Goal: Task Accomplishment & Management: Manage account settings

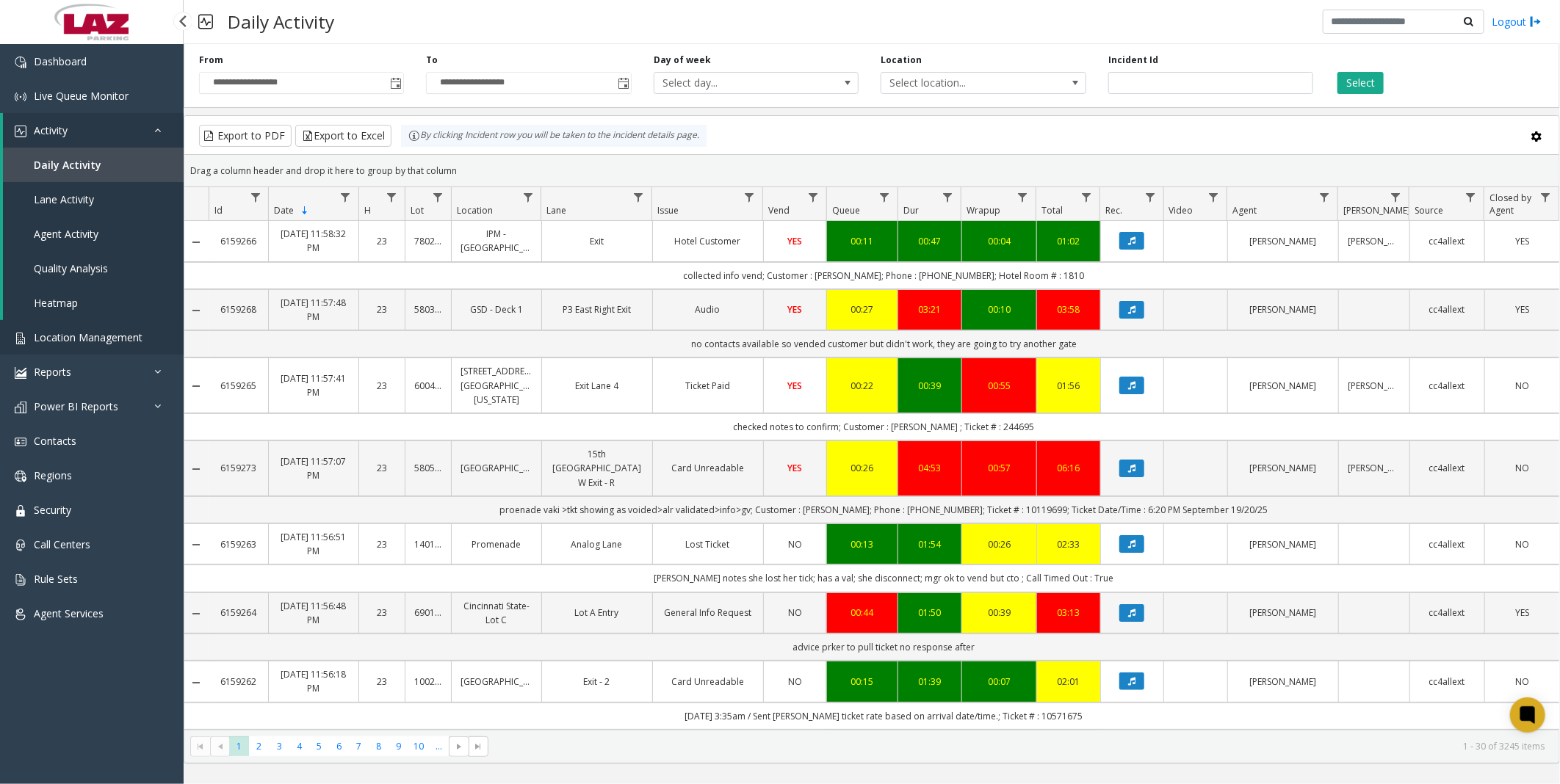
click at [99, 331] on span "Location Management" at bounding box center [88, 338] width 109 height 14
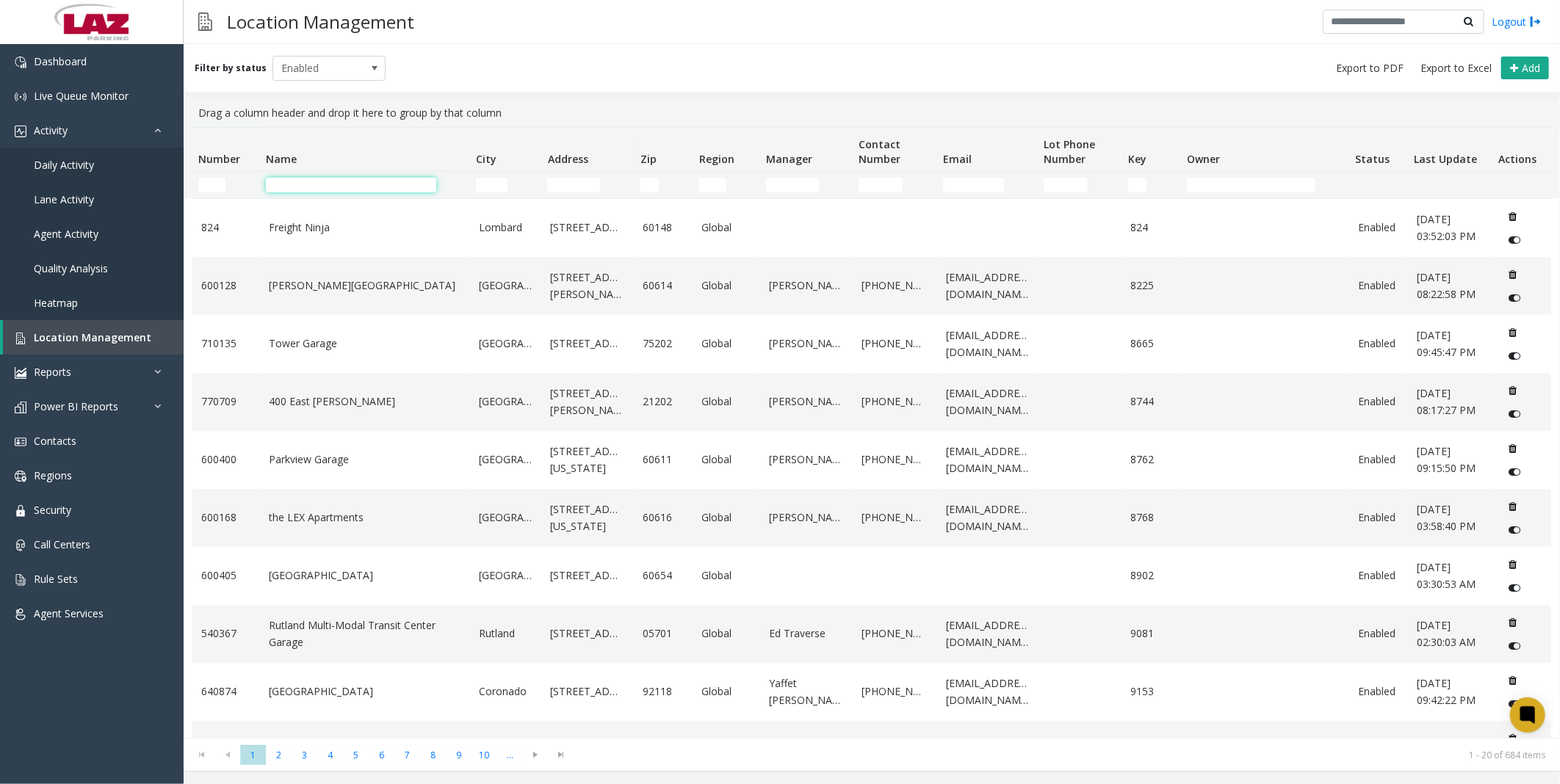
click at [328, 191] on input "Name Filter" at bounding box center [350, 185] width 170 height 15
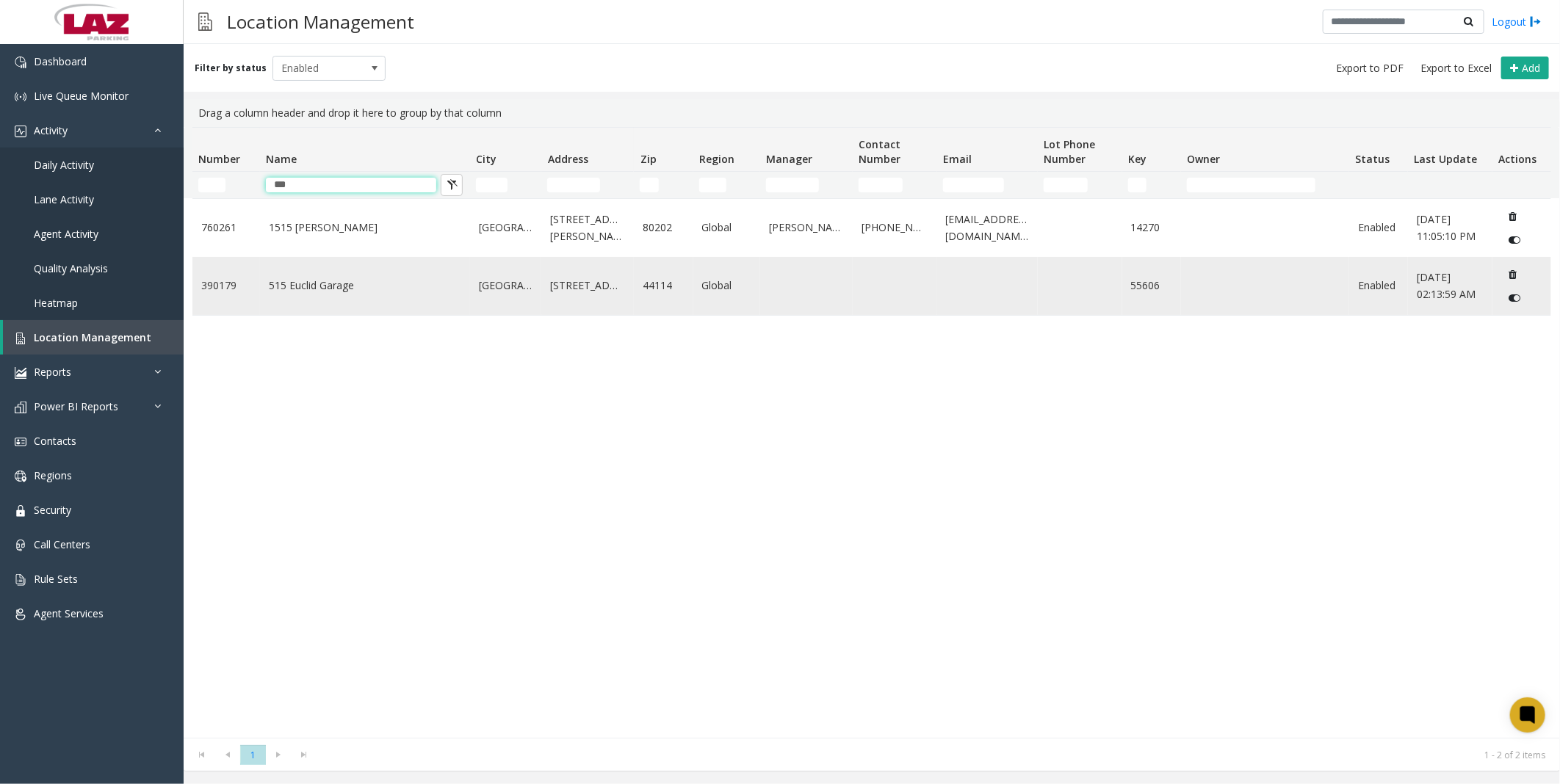
type input "***"
click at [316, 276] on td "515 Euclid Garage" at bounding box center [364, 286] width 210 height 58
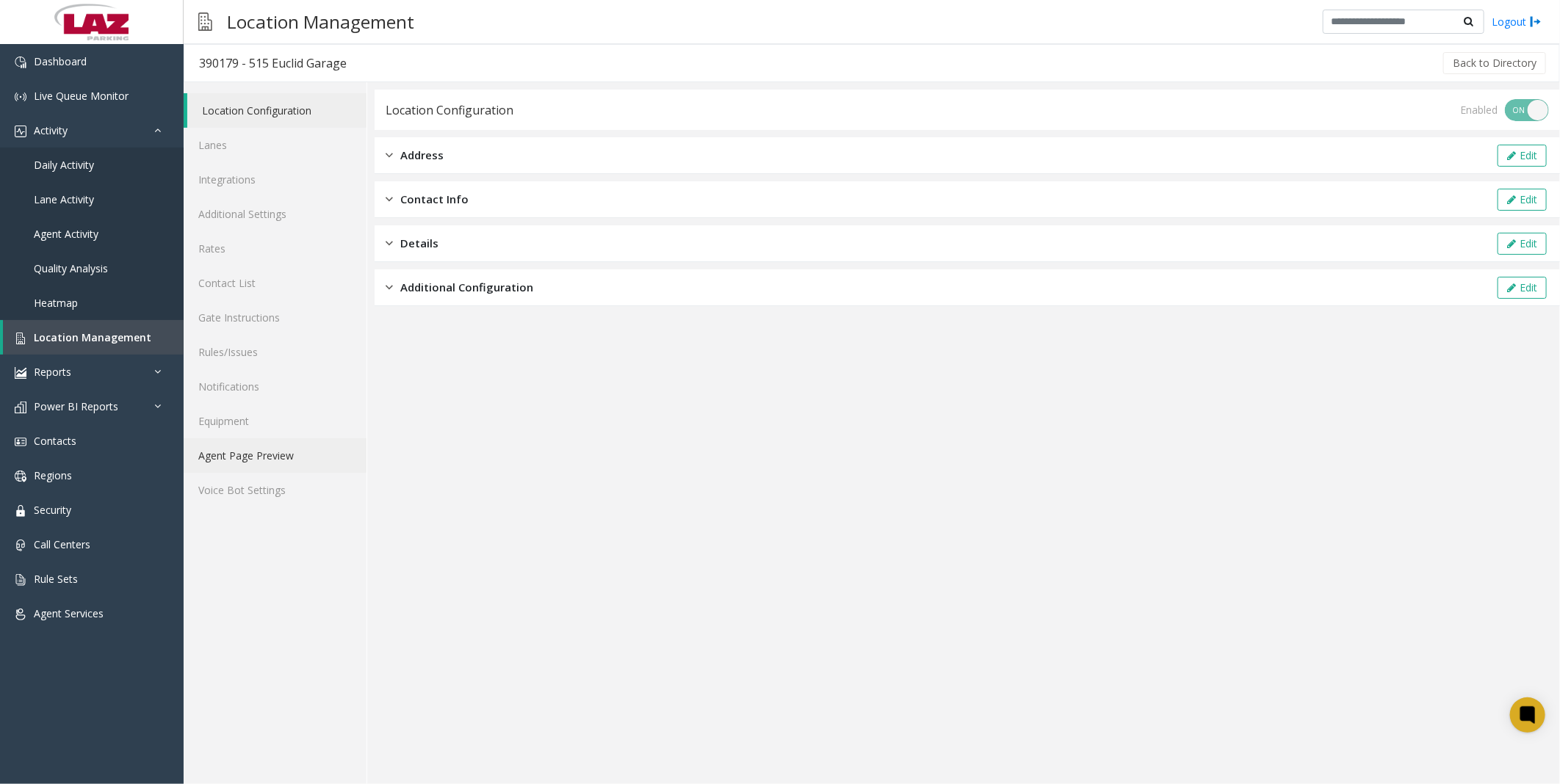
click at [277, 452] on link "Agent Page Preview" at bounding box center [275, 455] width 183 height 34
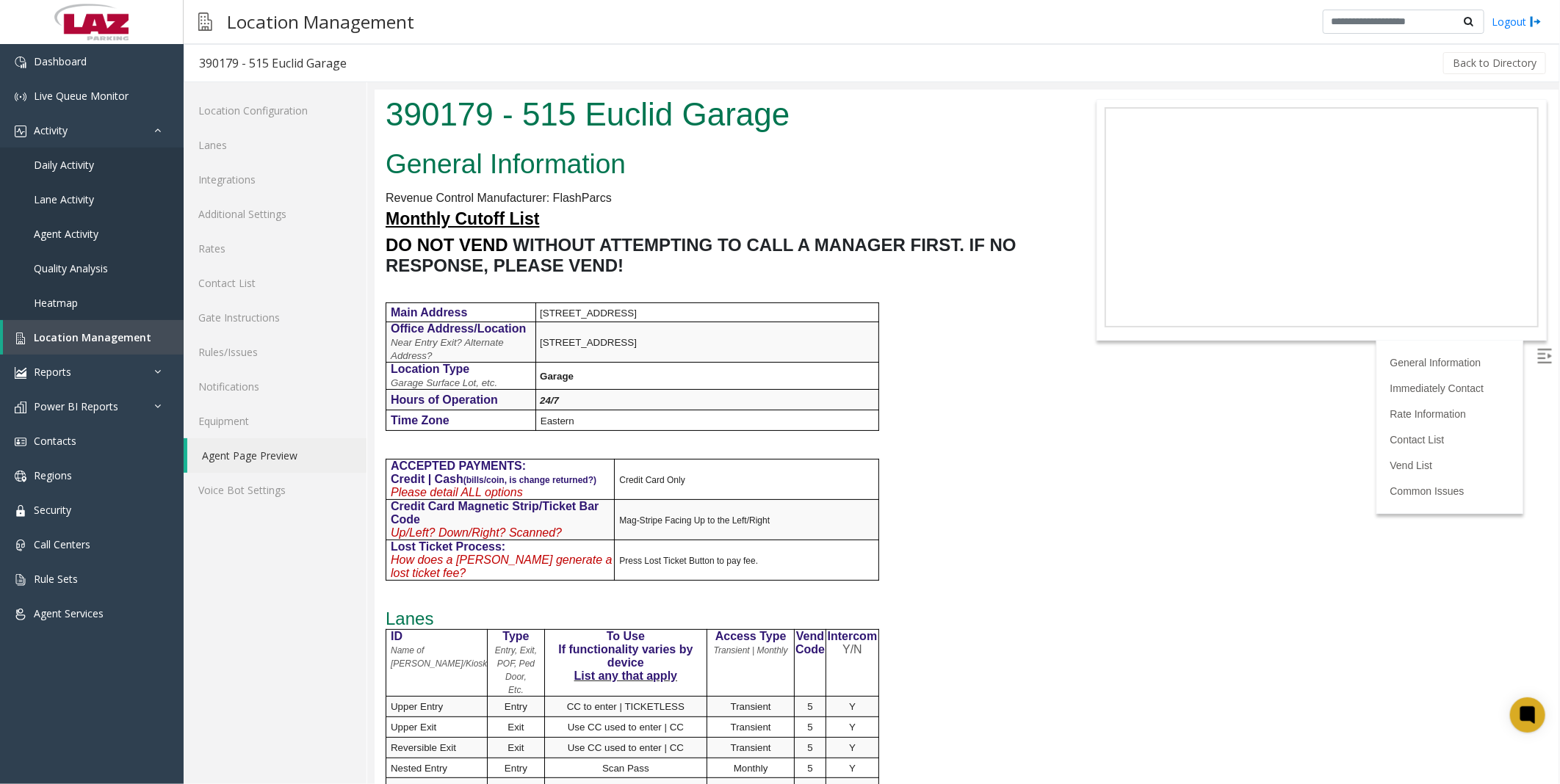
drag, startPoint x: 1037, startPoint y: 684, endPoint x: 951, endPoint y: 390, distance: 306.3
click at [897, 168] on h2 "General Information" at bounding box center [719, 164] width 669 height 39
click at [969, 384] on div "General Information Revenue Control Manufacturer: FlashParcs Monthly Cutoff Lis…" at bounding box center [719, 711] width 690 height 1137
click at [271, 211] on link "Additional Settings" at bounding box center [275, 214] width 183 height 34
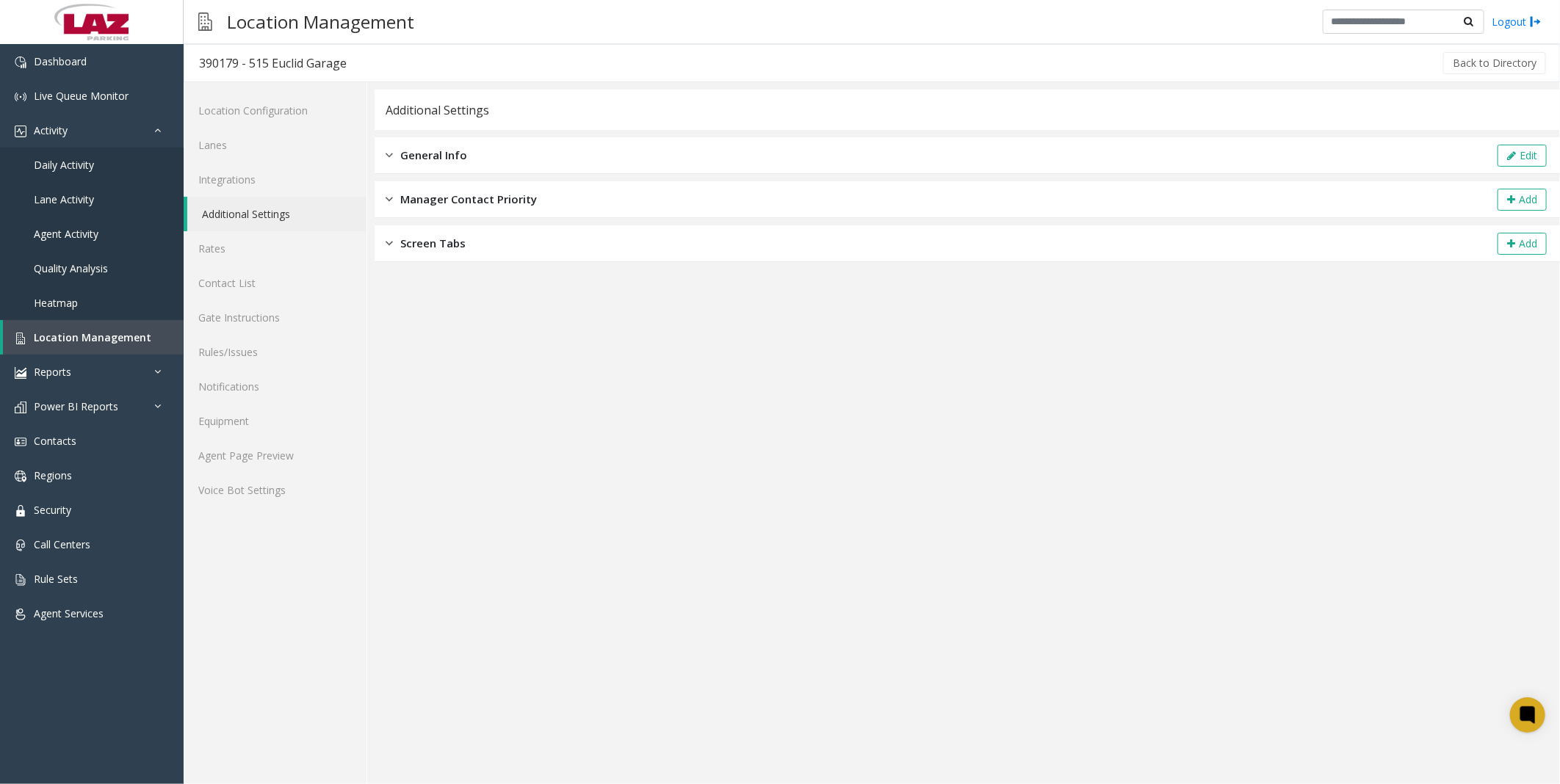
click at [441, 152] on span "General Info" at bounding box center [434, 155] width 67 height 17
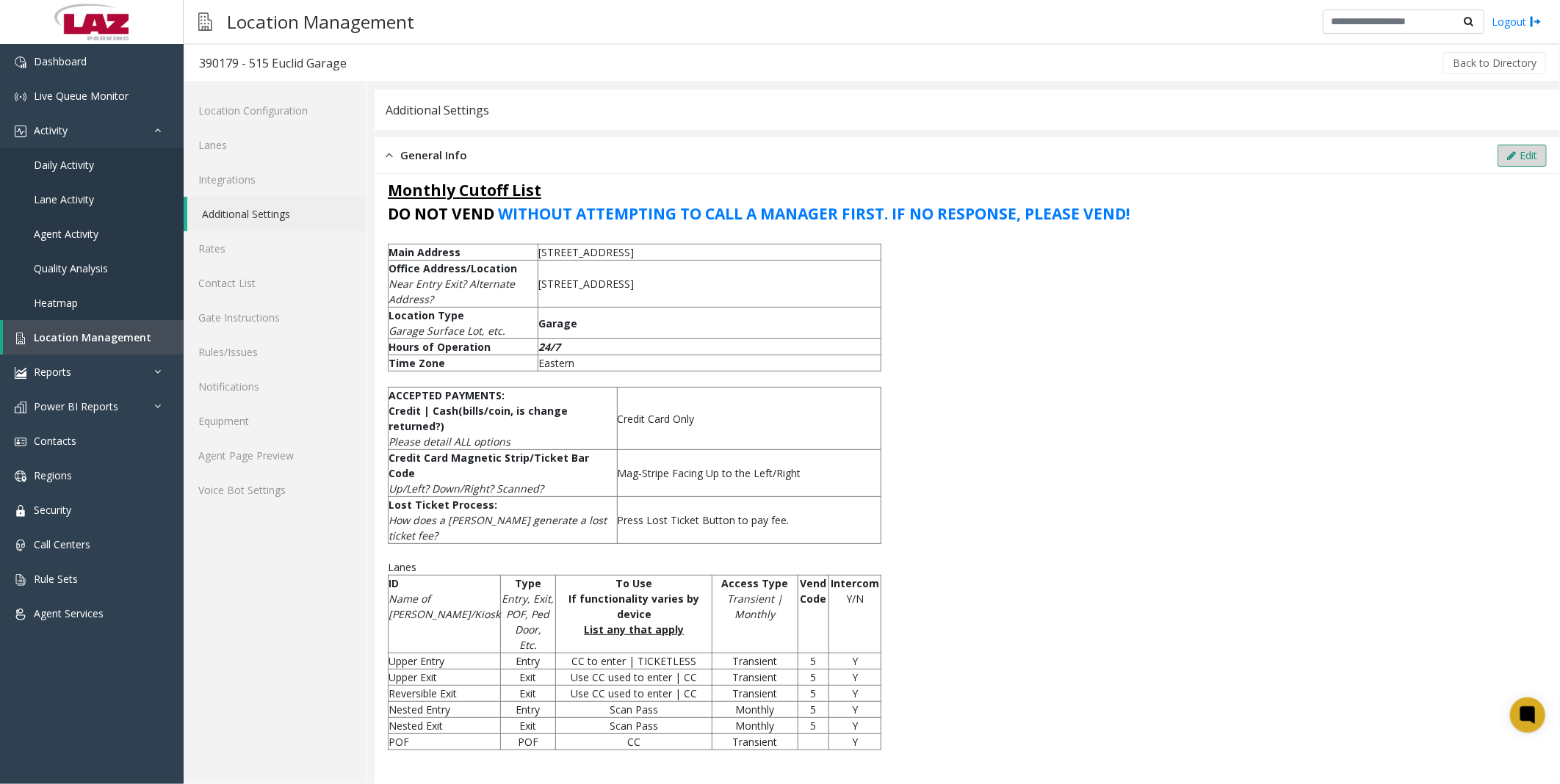
click at [1501, 147] on button "Edit" at bounding box center [1522, 156] width 49 height 22
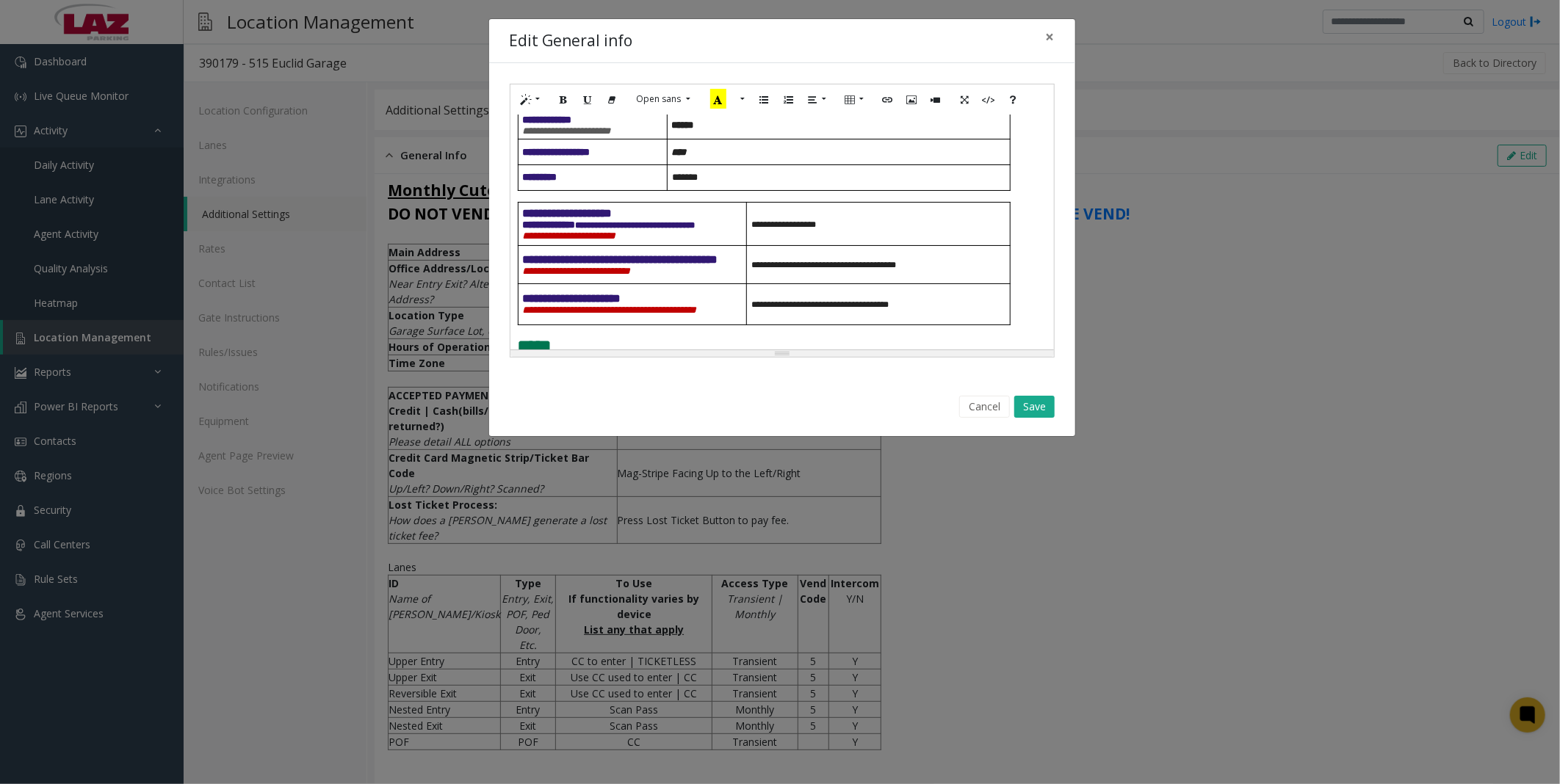
scroll to position [163, 0]
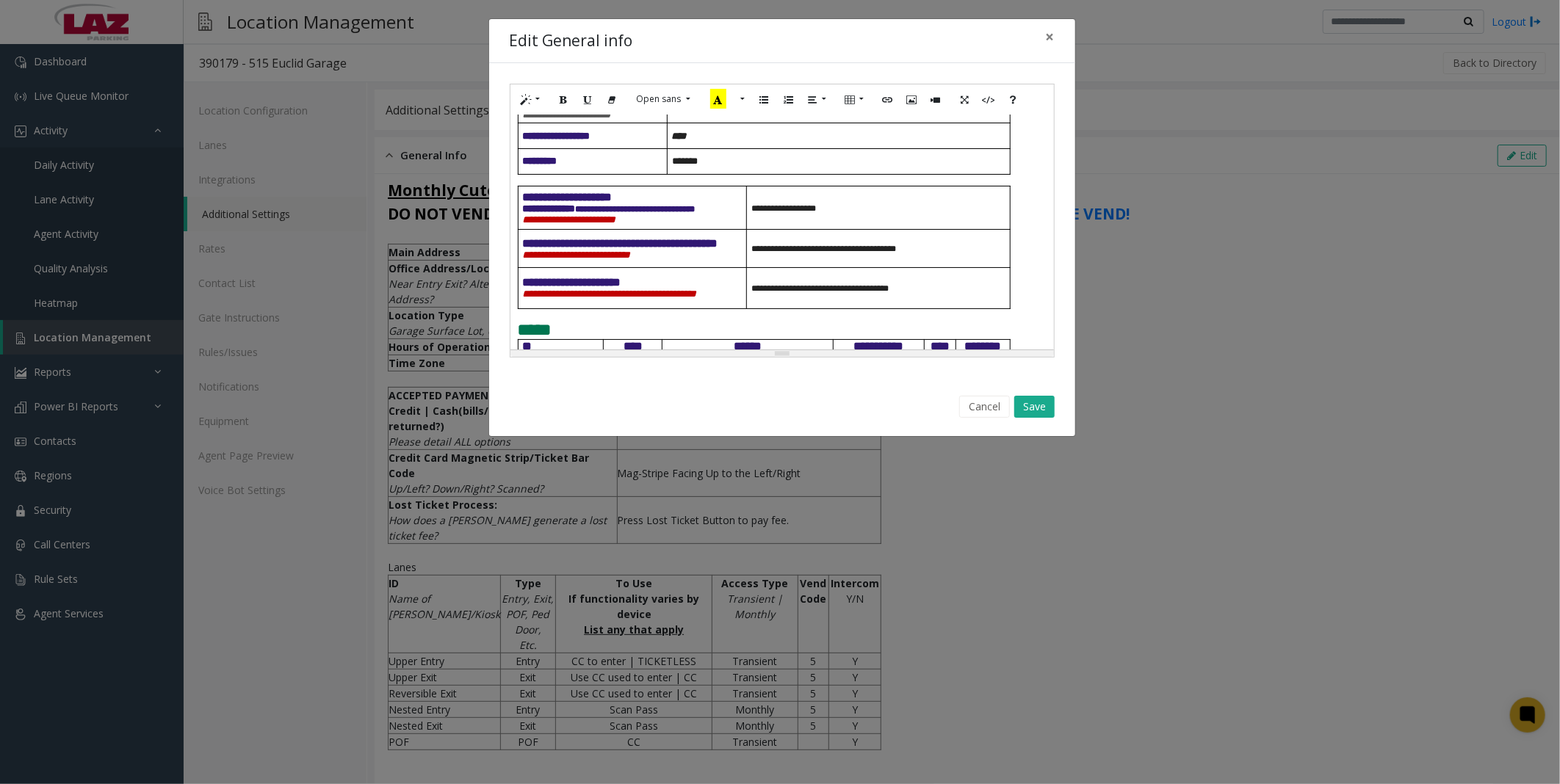
click at [918, 254] on p "**********" at bounding box center [881, 248] width 260 height 11
click at [964, 260] on span "**********" at bounding box center [880, 250] width 256 height 20
click at [1041, 404] on button "Save" at bounding box center [1035, 407] width 40 height 22
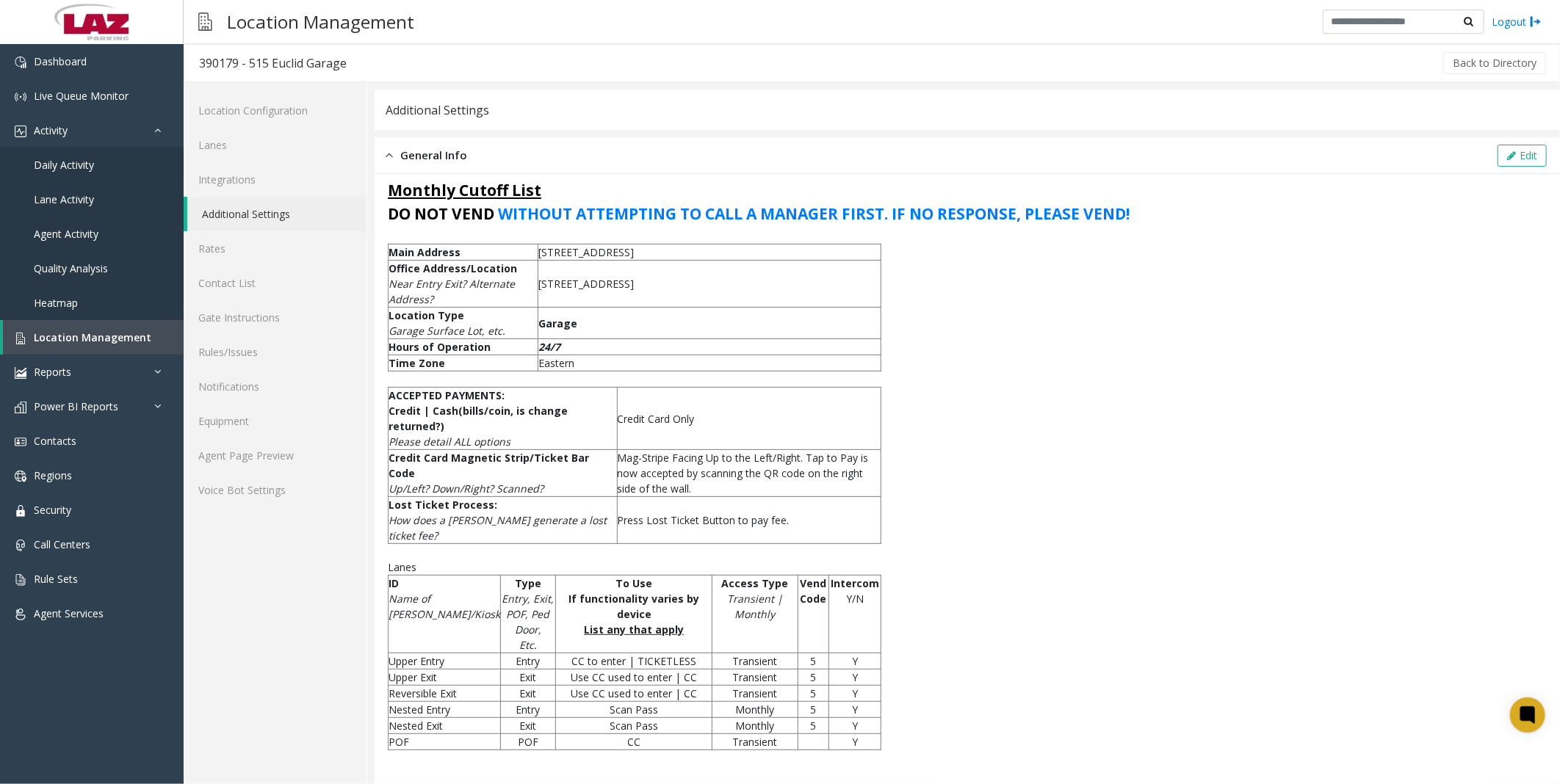
click at [1020, 416] on div "Monthly Cutoff List DO NOT VEND WITHOUT ATTEMPTING TO CALL A MANAGER FIRST. IF …" at bounding box center [968, 649] width 1160 height 935
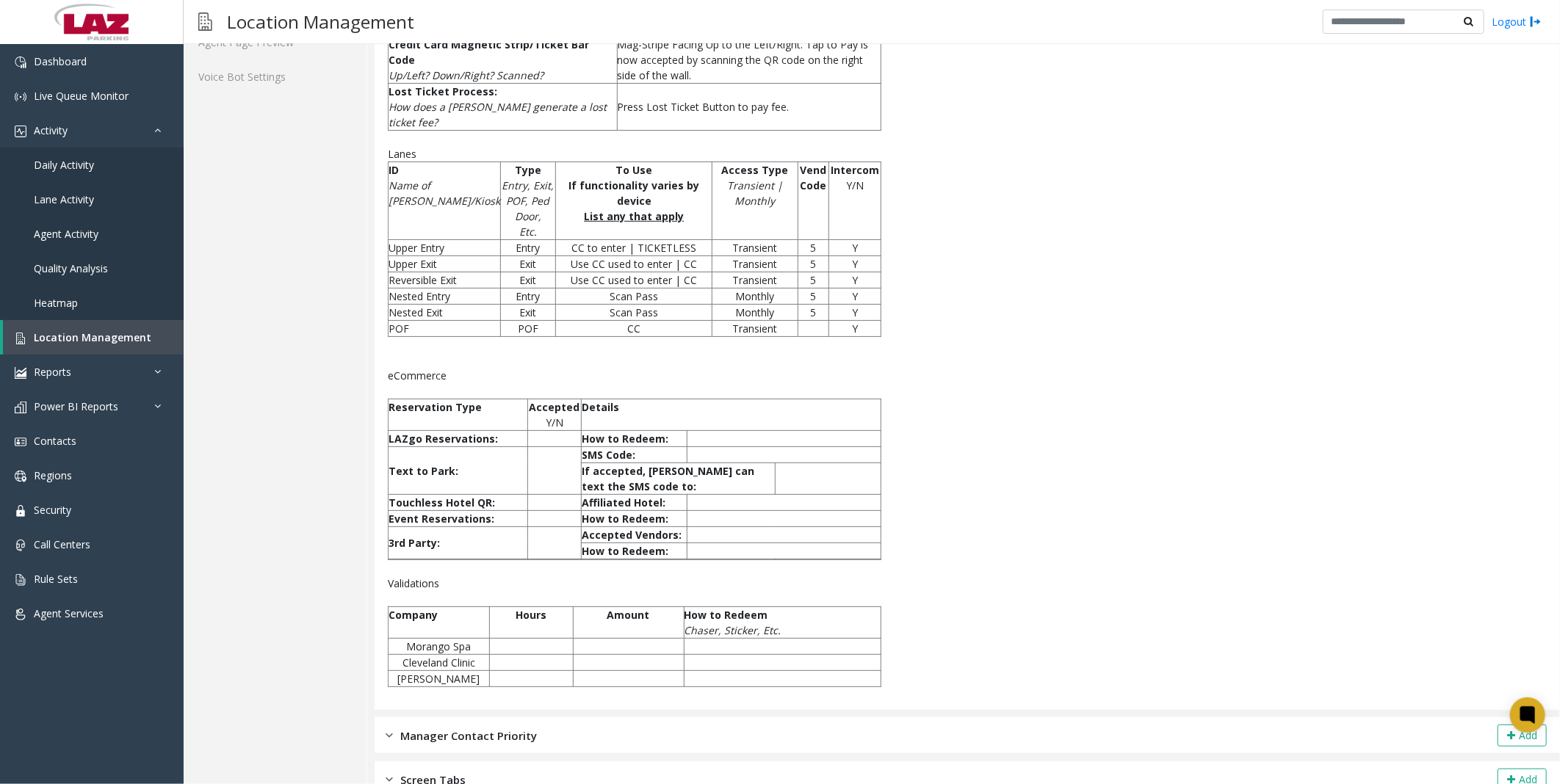
scroll to position [0, 0]
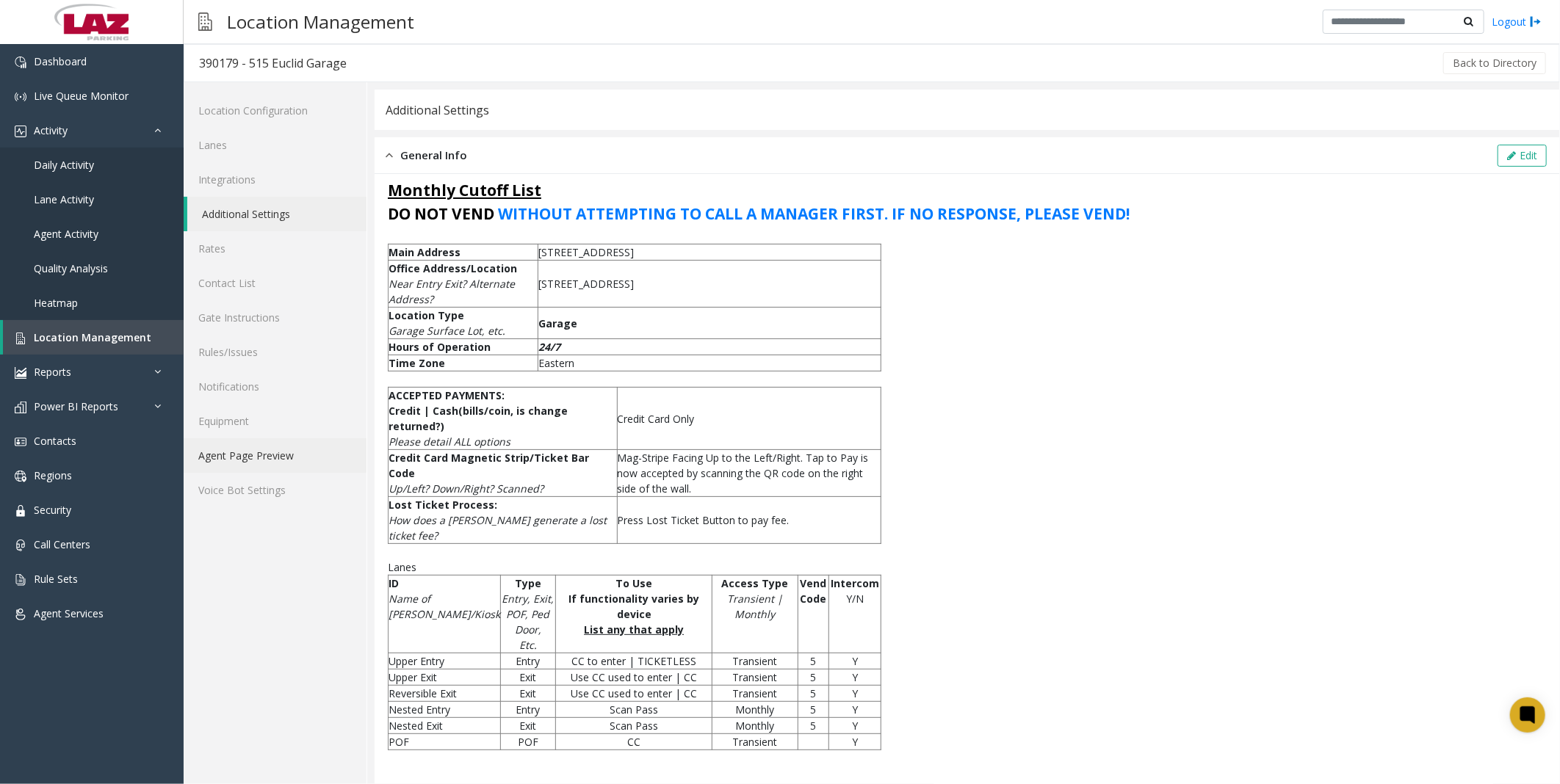
click at [266, 456] on link "Agent Page Preview" at bounding box center [275, 455] width 183 height 34
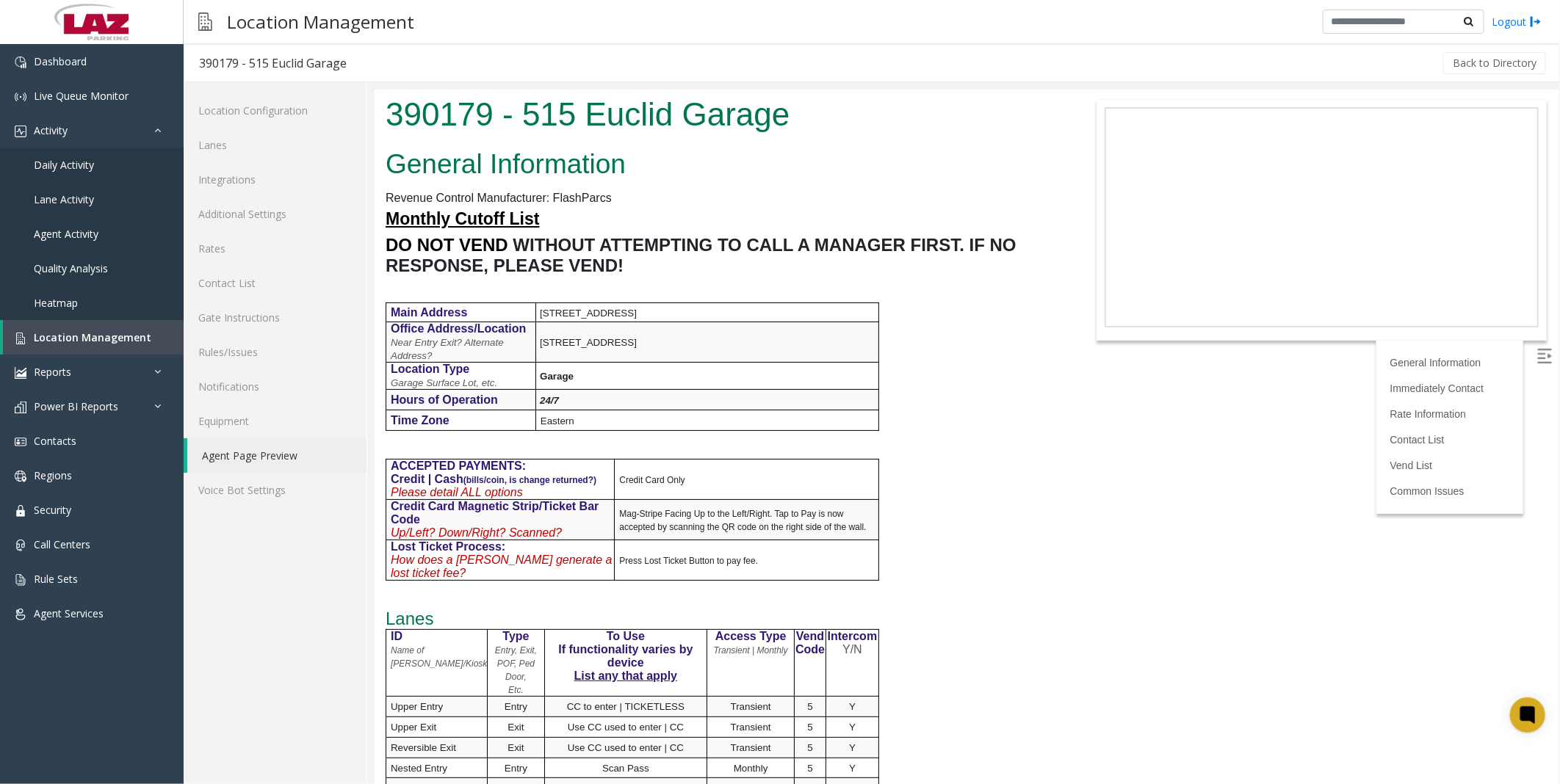
click at [797, 567] on td "Press Lost Ticket Button to pay fee." at bounding box center [746, 560] width 265 height 40
click at [68, 158] on span "Daily Activity" at bounding box center [64, 165] width 60 height 14
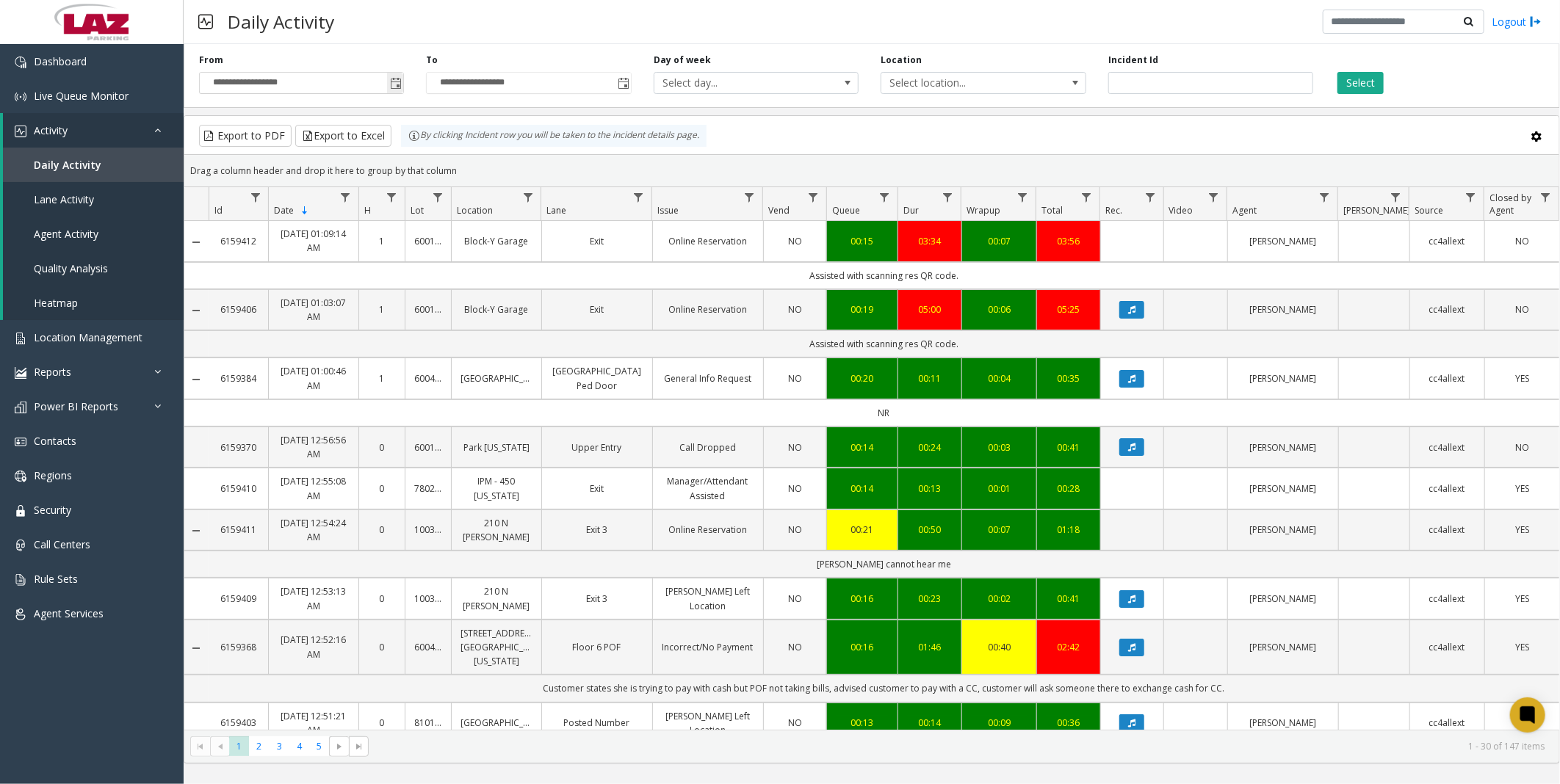
click at [399, 80] on span "Toggle popup" at bounding box center [396, 84] width 12 height 12
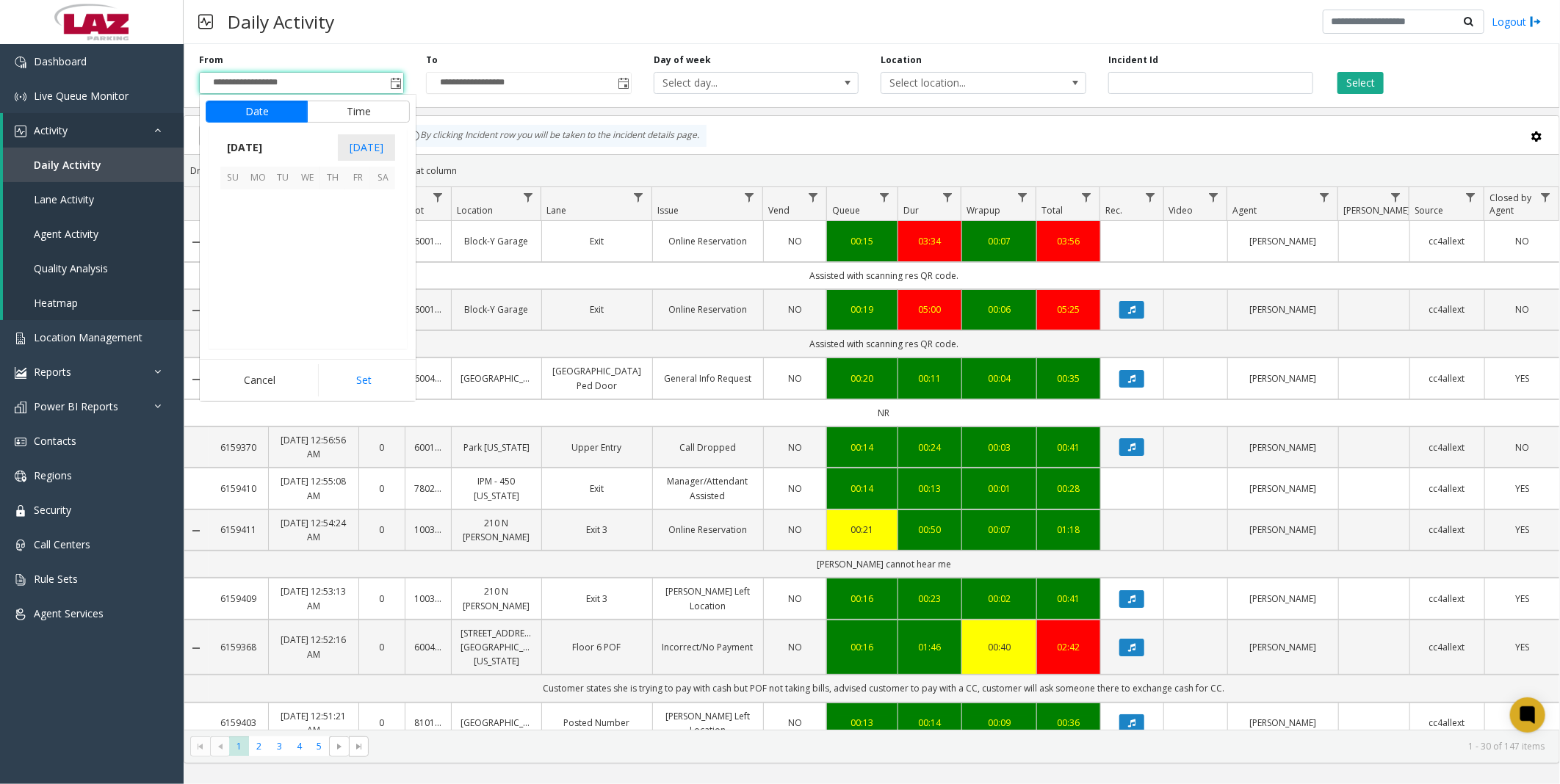
scroll to position [263526, 0]
click at [361, 248] on span "19" at bounding box center [358, 252] width 25 height 25
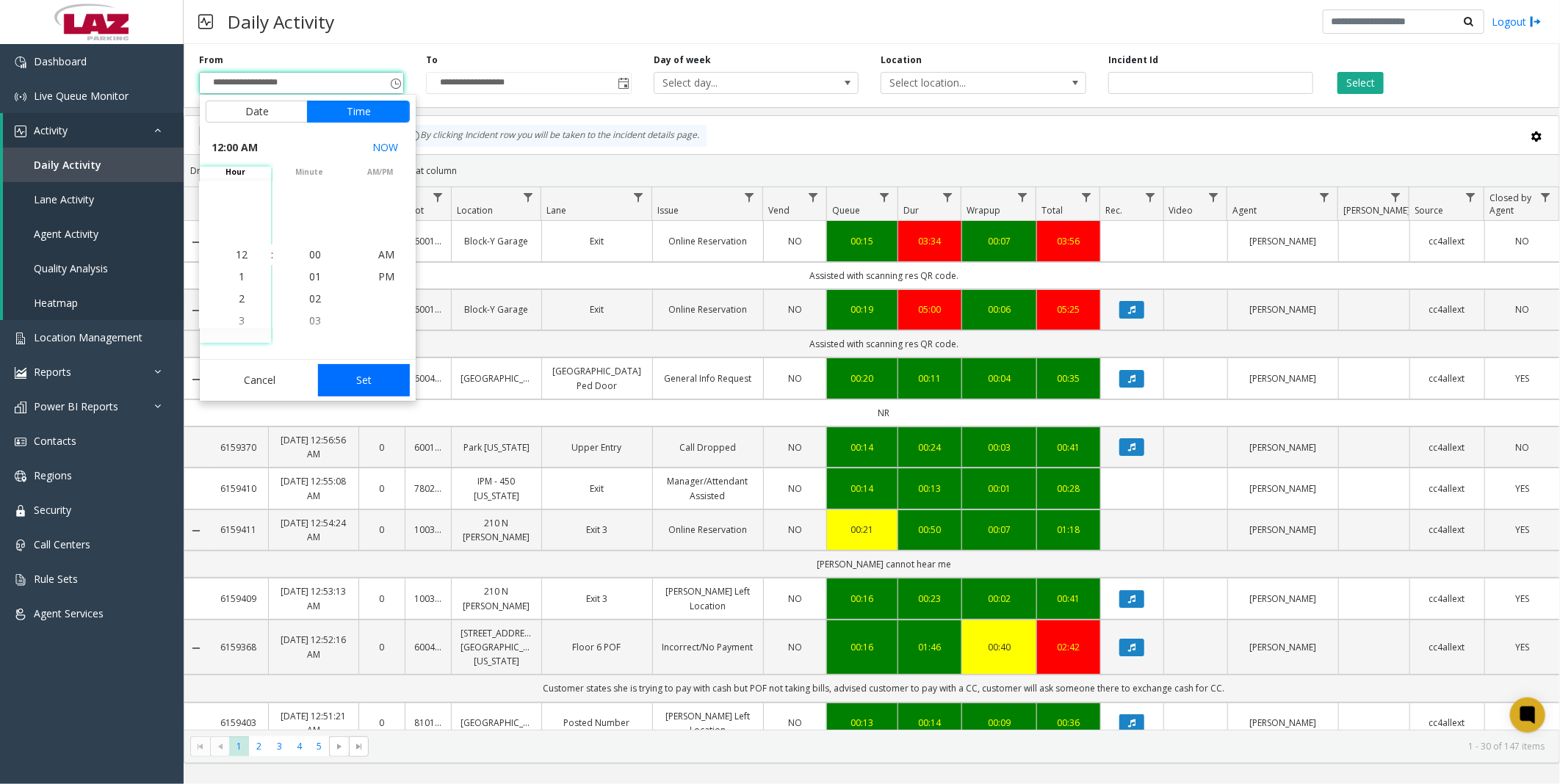
click at [360, 372] on button "Set" at bounding box center [364, 380] width 92 height 33
type input "**********"
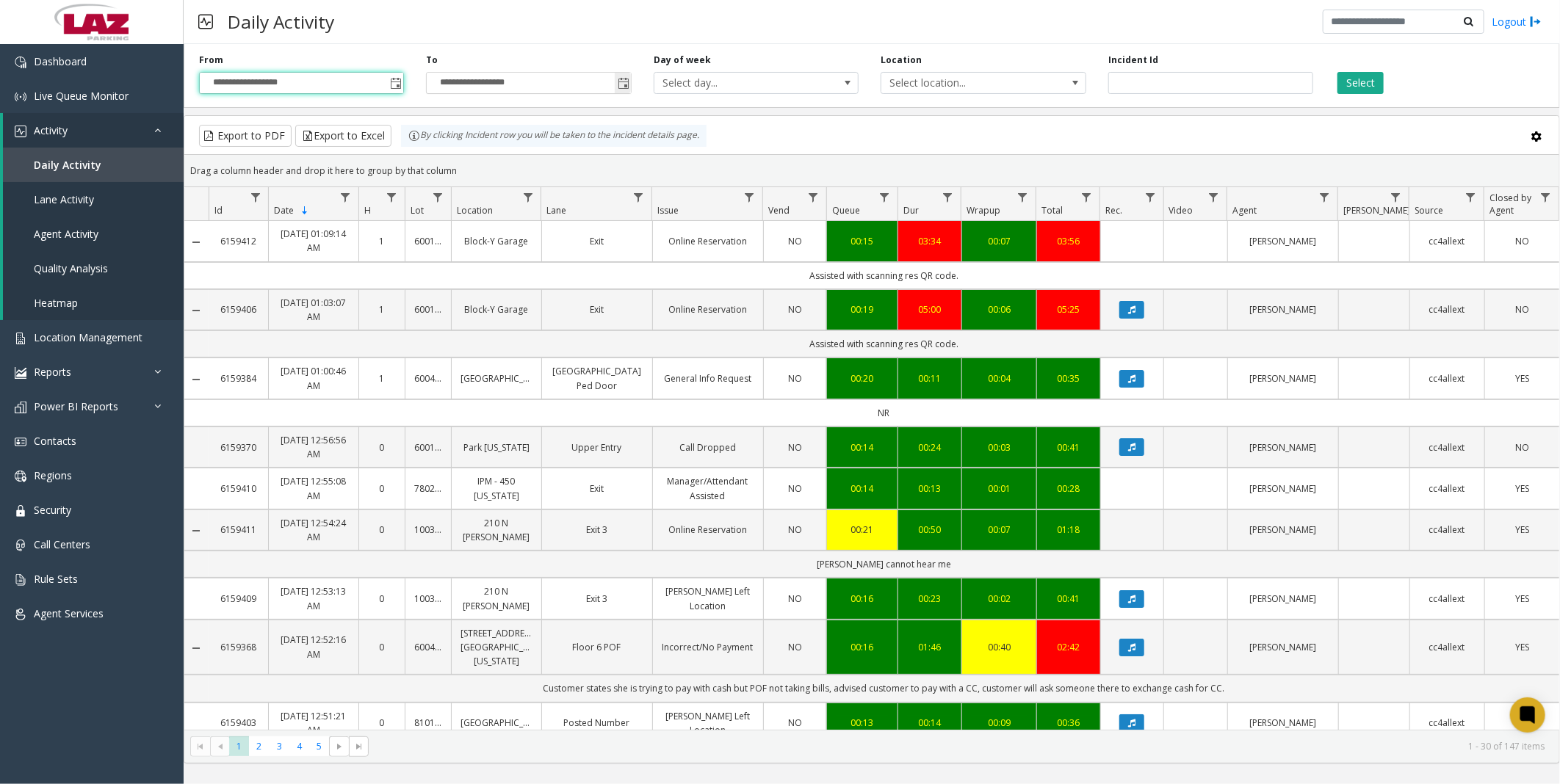
click at [626, 84] on span "Toggle popup" at bounding box center [623, 84] width 12 height 12
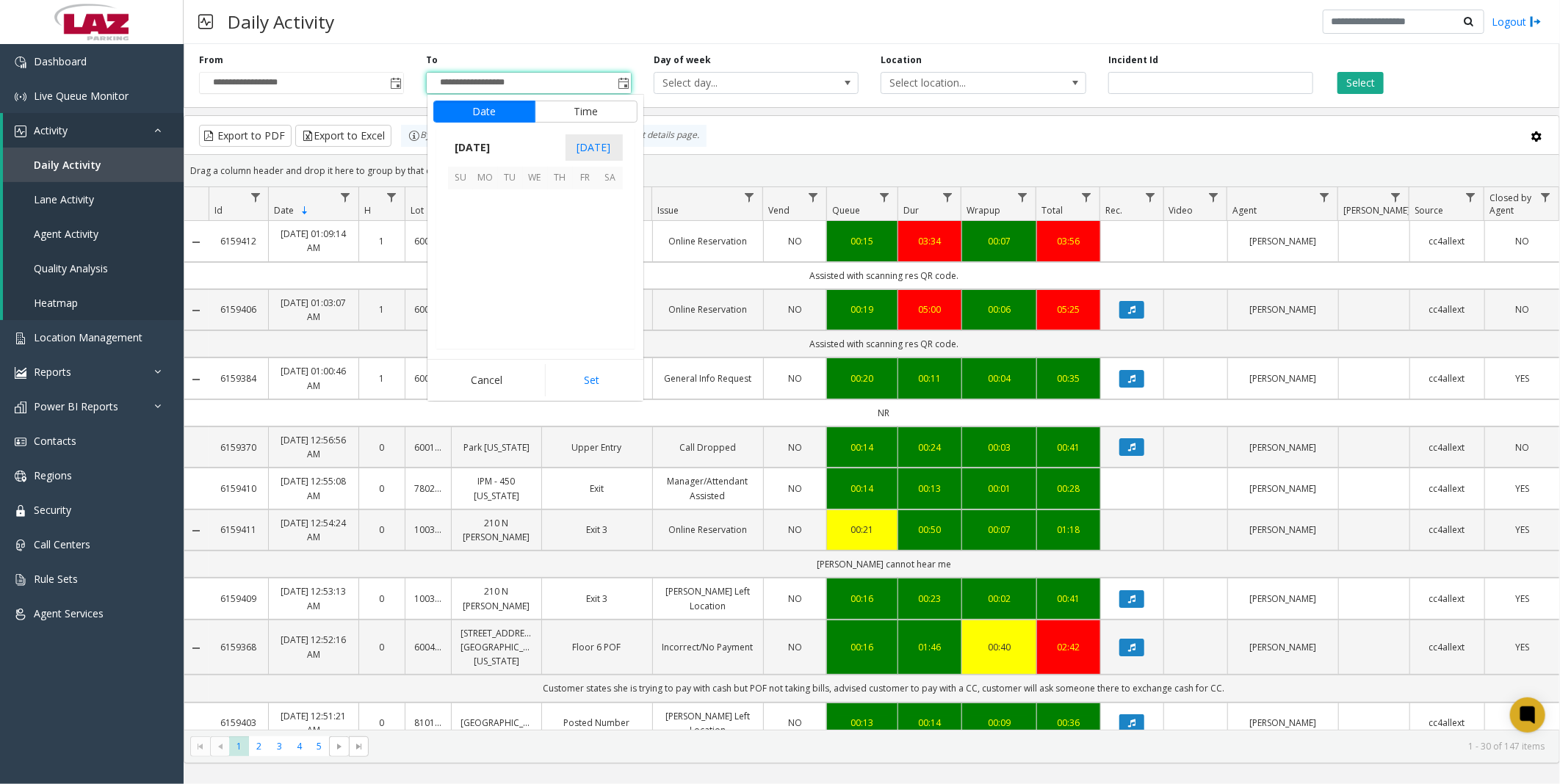
scroll to position [22, 0]
click at [576, 255] on span "19" at bounding box center [586, 252] width 25 height 25
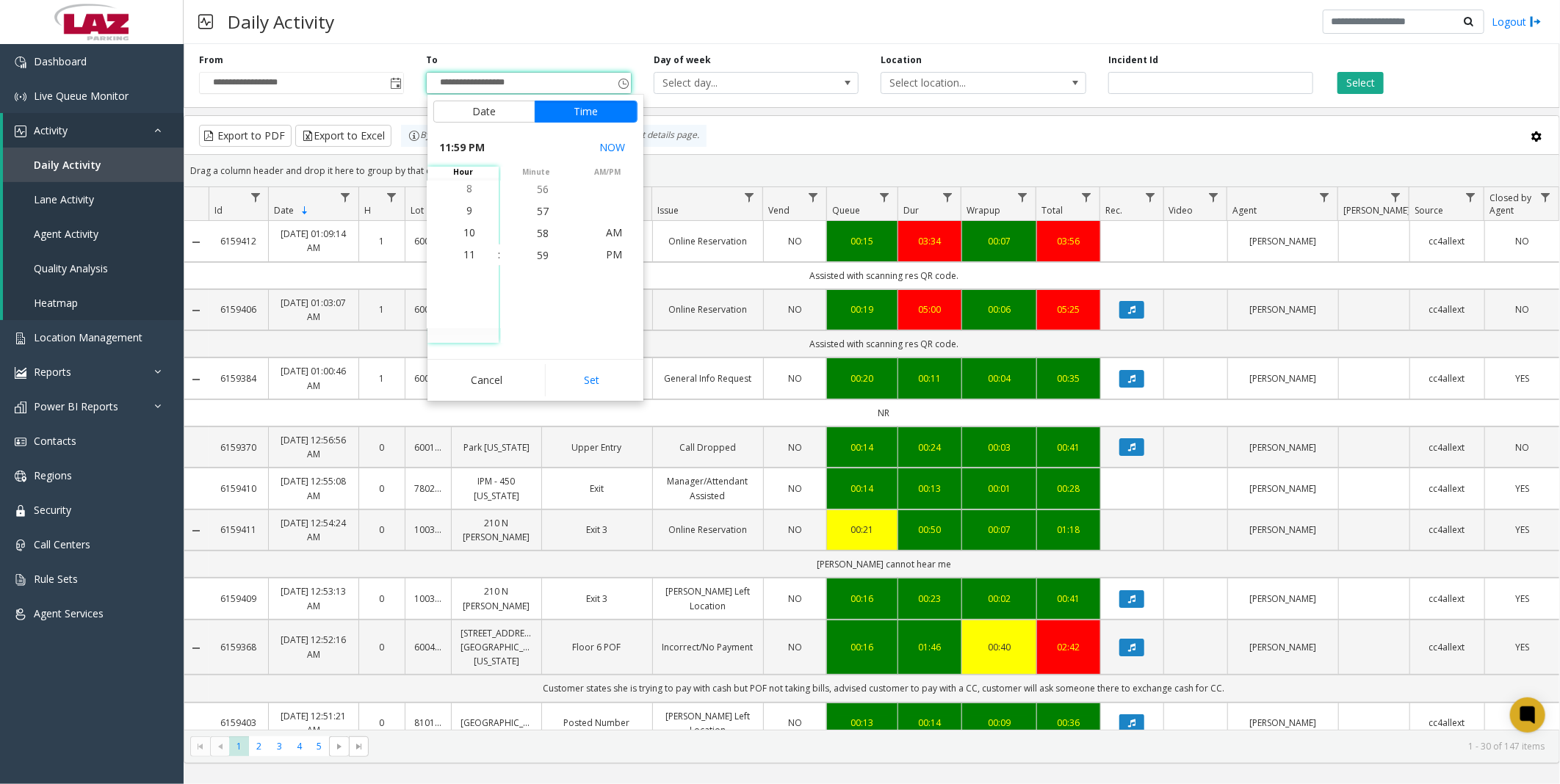
click at [571, 368] on button "Set" at bounding box center [591, 380] width 92 height 33
type input "**********"
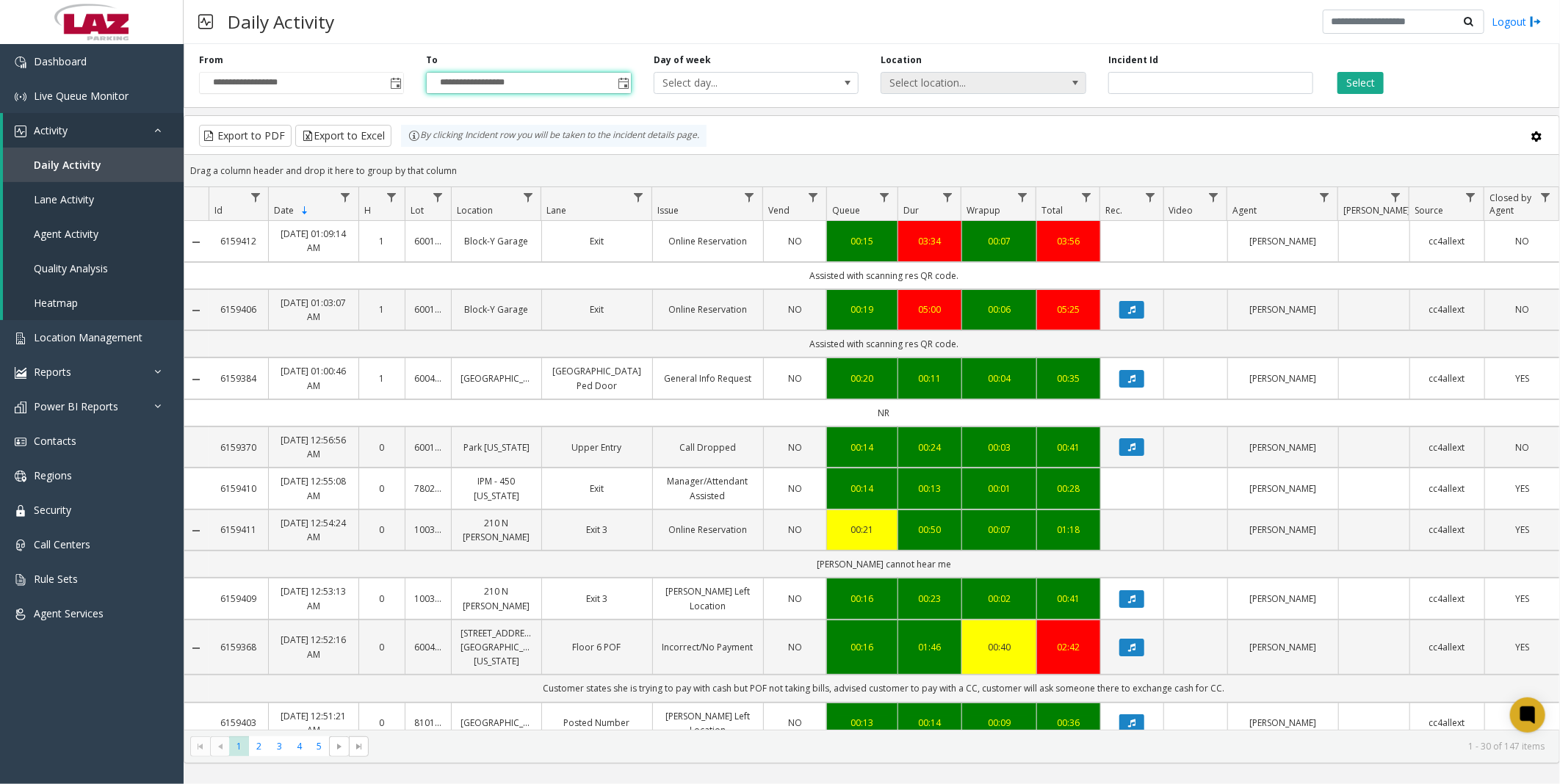
click at [936, 80] on span "Select location..." at bounding box center [963, 83] width 163 height 21
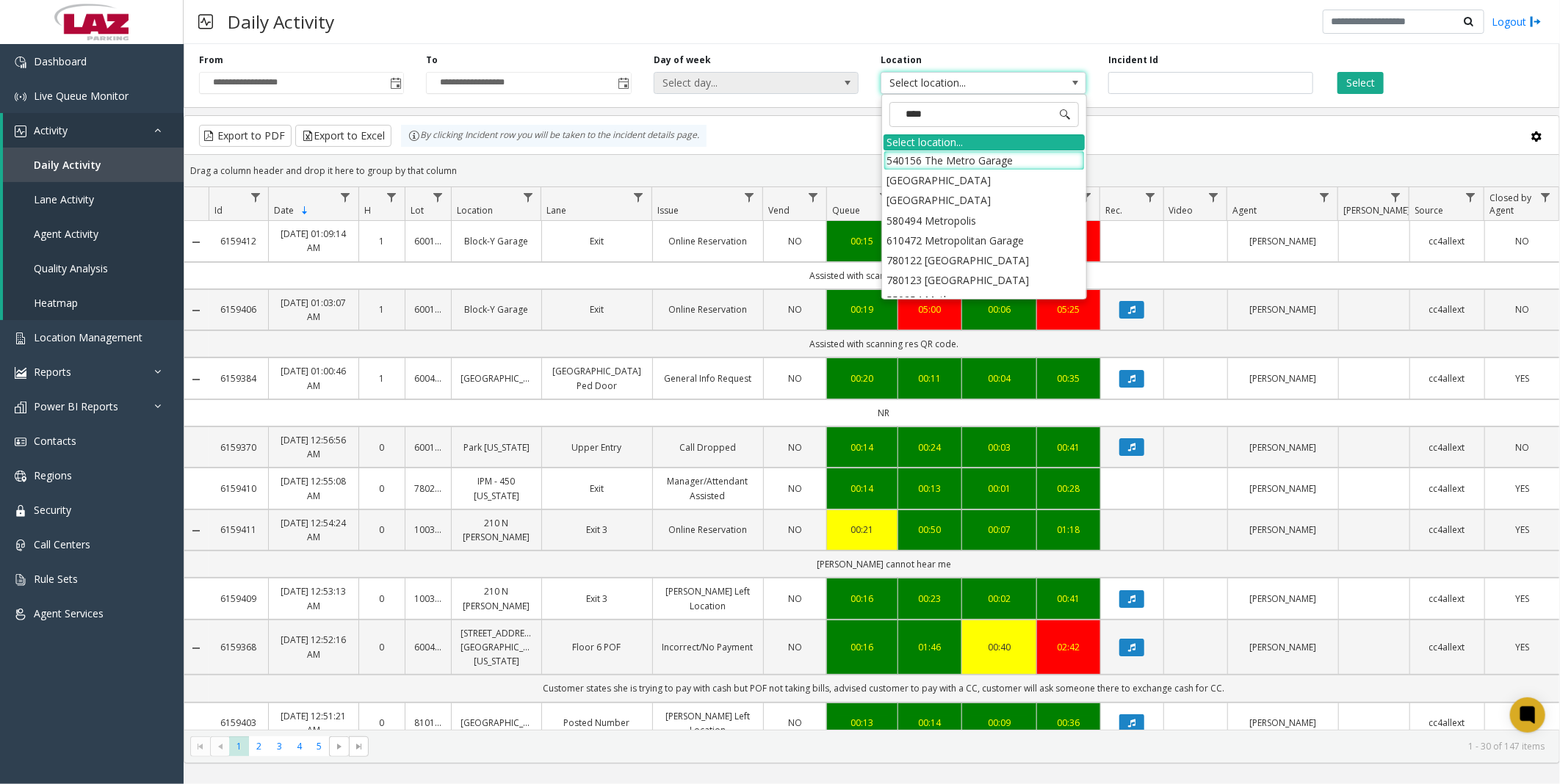
type input "*****"
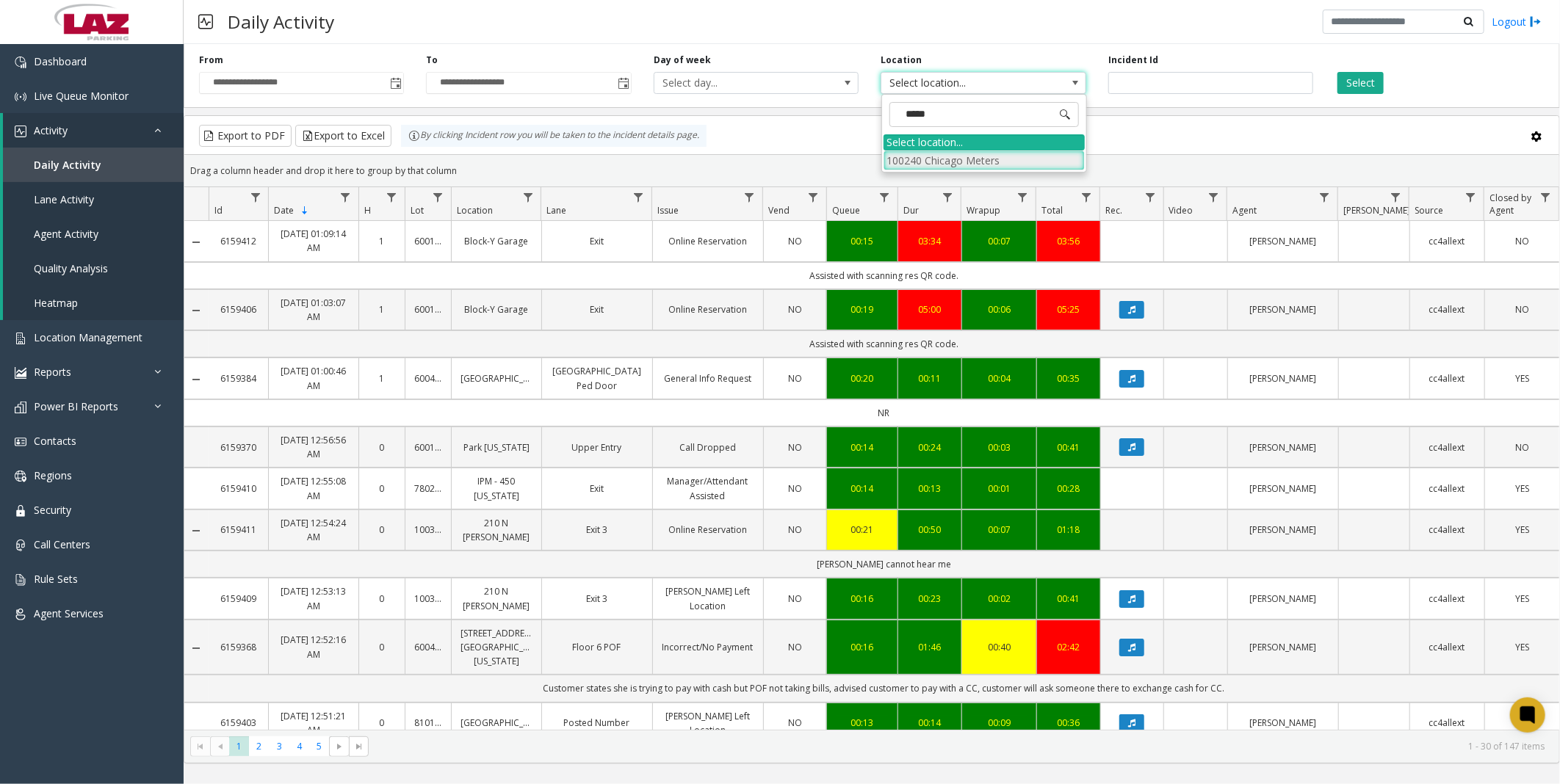
click at [913, 158] on li "100240 Chicago Meters" at bounding box center [984, 161] width 201 height 20
click at [1361, 85] on button "Select" at bounding box center [1361, 83] width 46 height 22
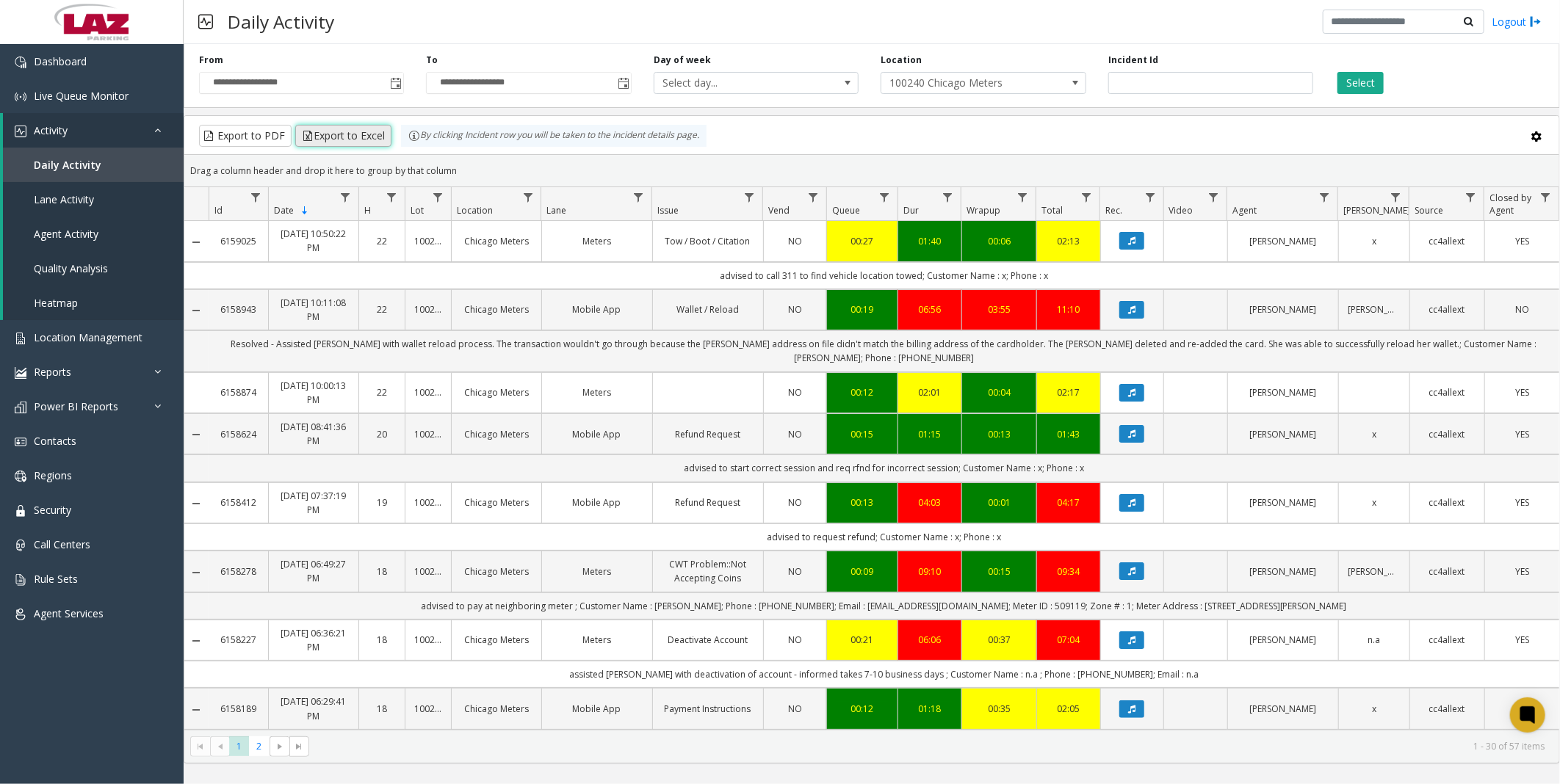
click at [361, 134] on button "Export to Excel" at bounding box center [343, 136] width 96 height 22
click at [857, 40] on div "Daily Activity Logout" at bounding box center [871, 22] width 1377 height 44
click at [66, 334] on span "Location Management" at bounding box center [88, 338] width 109 height 14
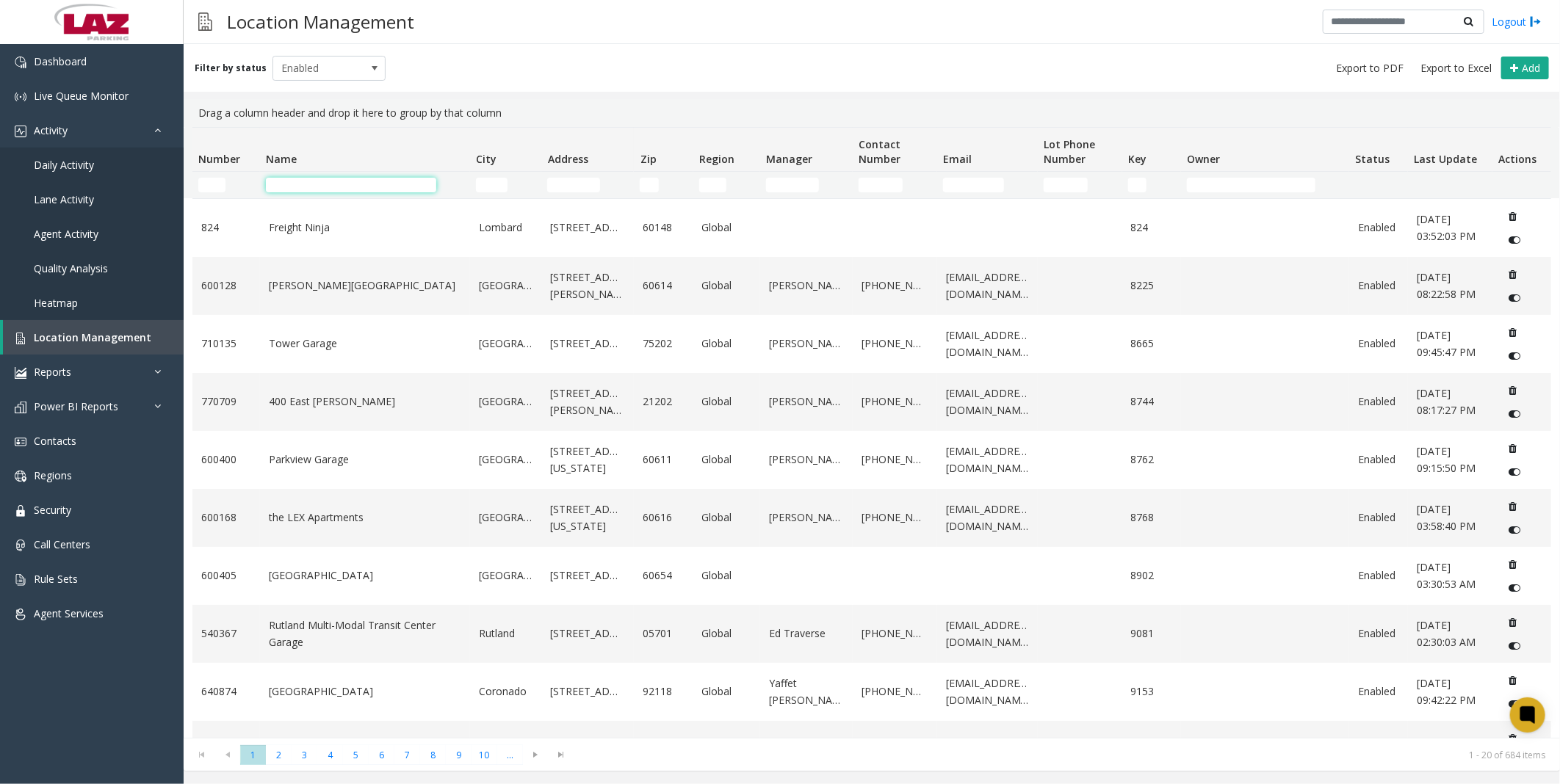
click at [343, 179] on input "Name Filter" at bounding box center [350, 185] width 170 height 15
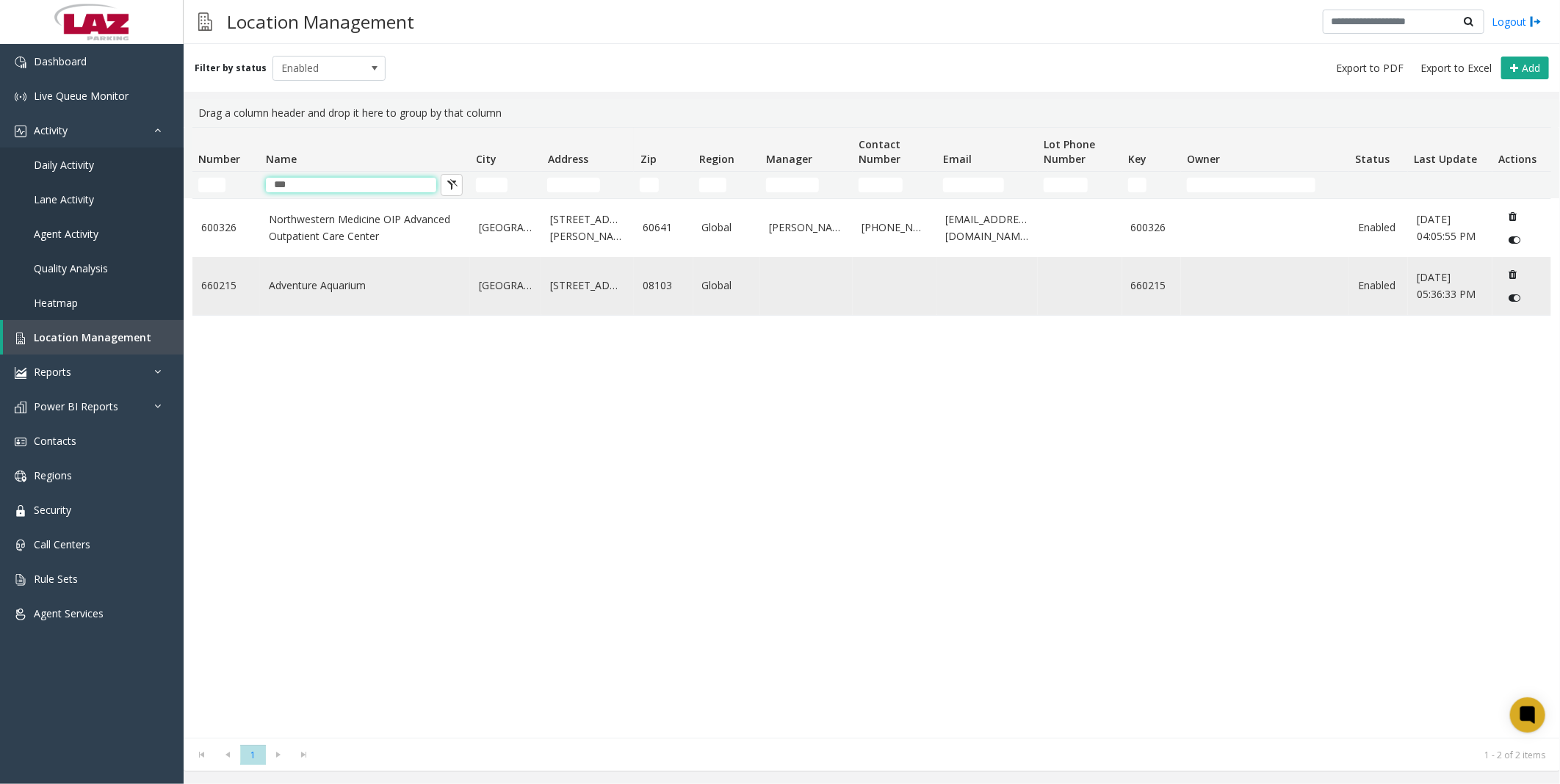
type input "***"
click at [319, 280] on td "Adventure Aquarium" at bounding box center [364, 286] width 210 height 58
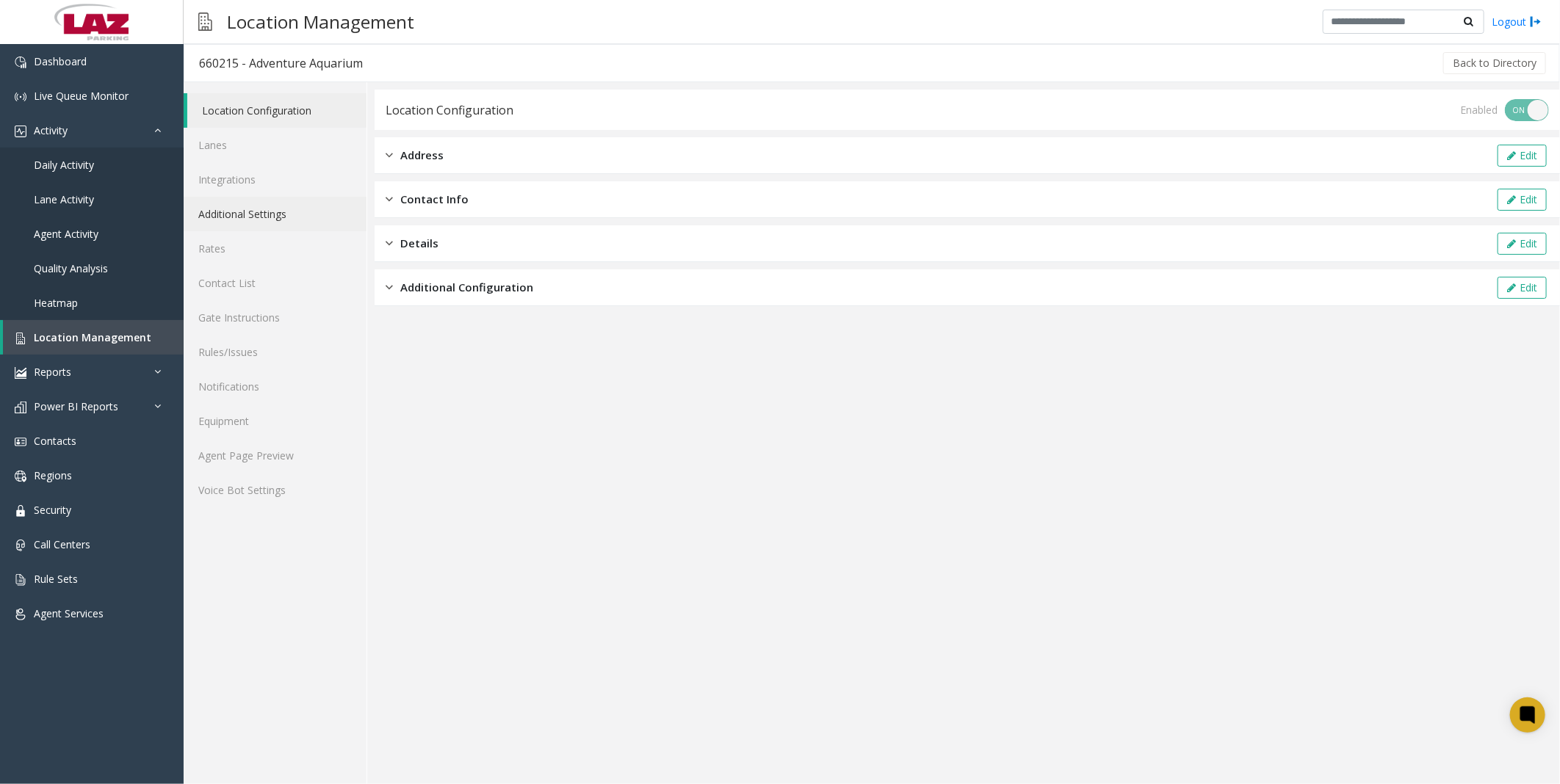
click at [271, 208] on link "Additional Settings" at bounding box center [275, 214] width 183 height 34
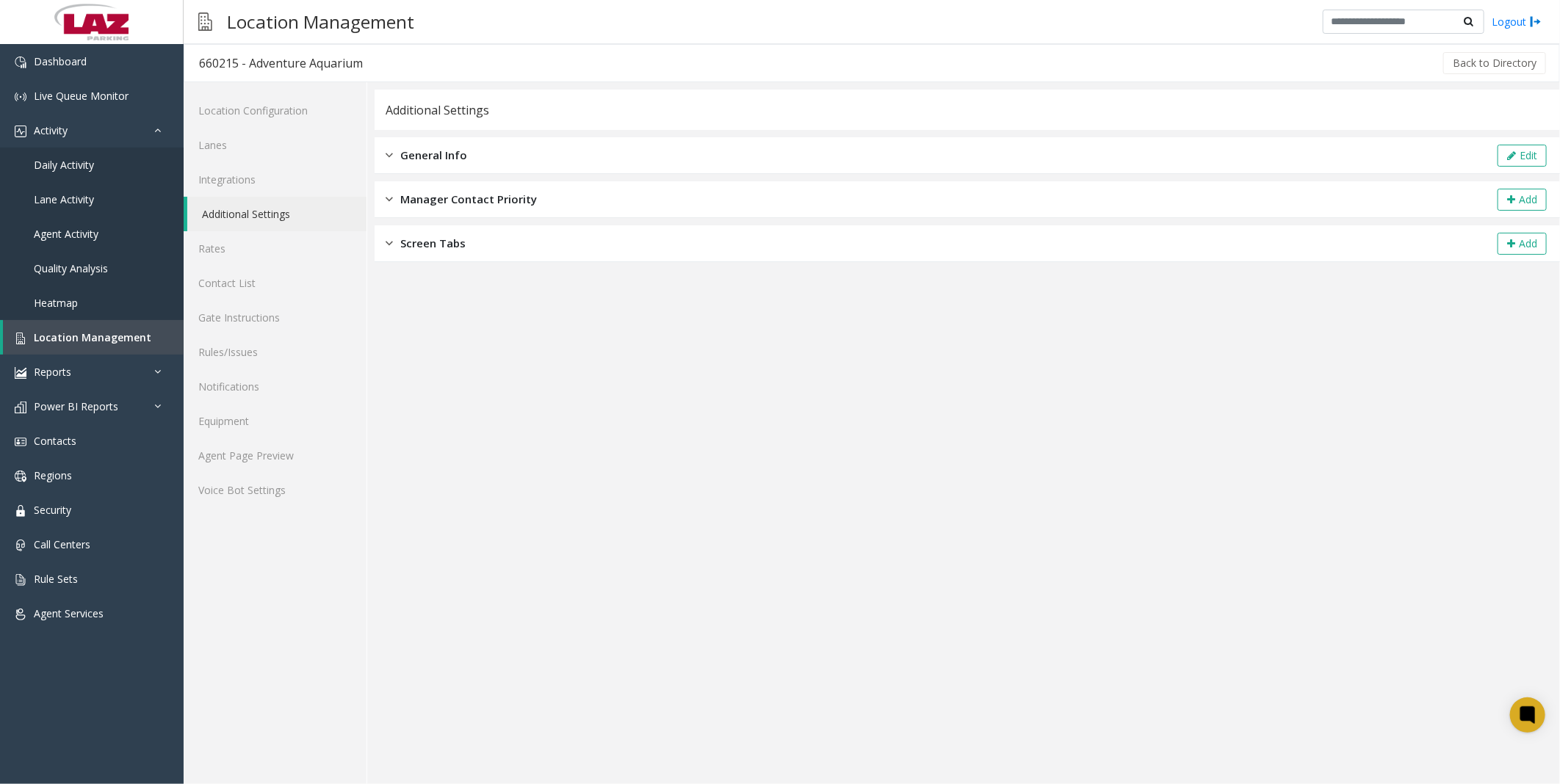
click at [434, 152] on span "General Info" at bounding box center [434, 155] width 67 height 17
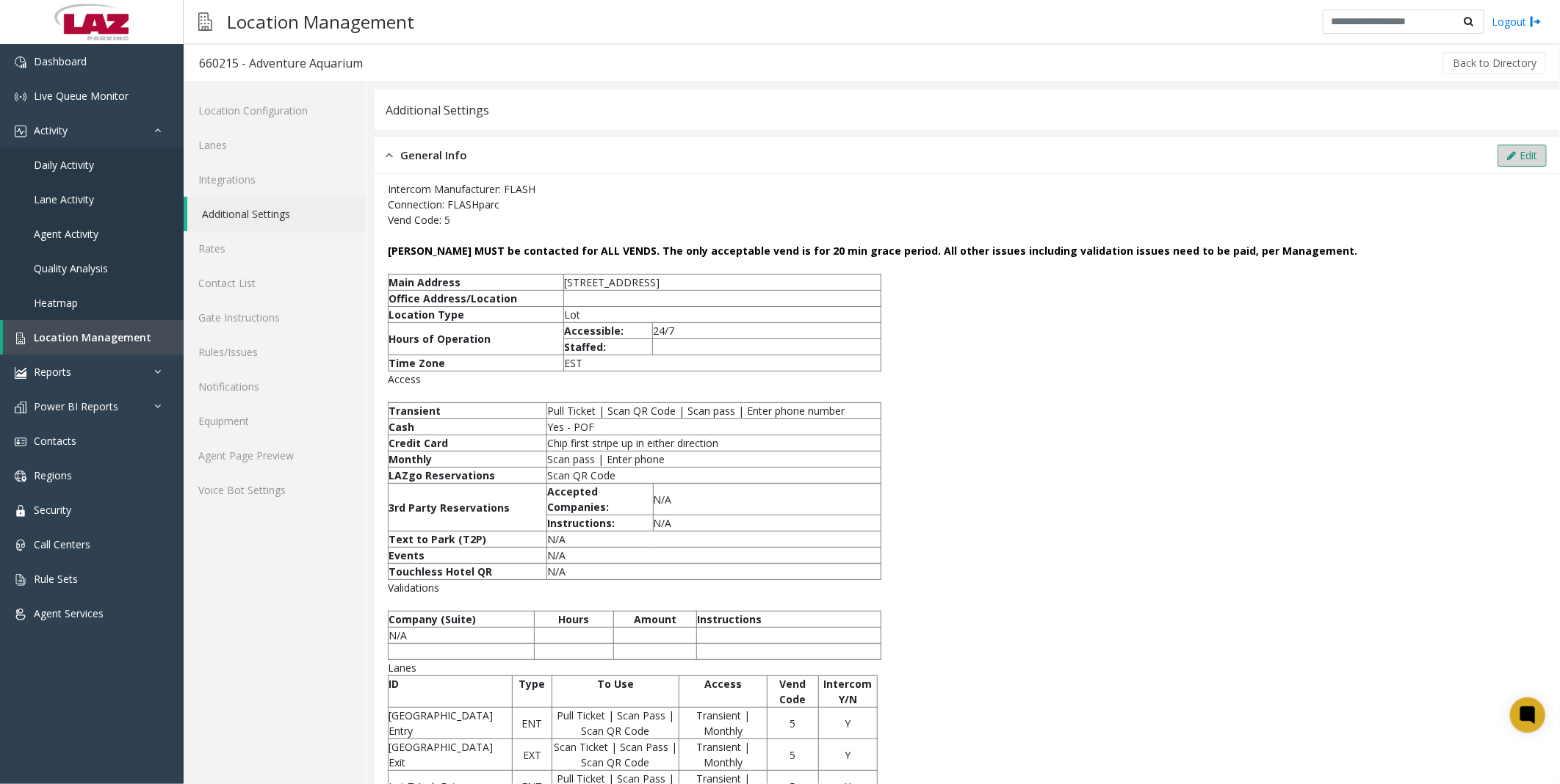
click at [1513, 156] on button "Edit" at bounding box center [1522, 156] width 49 height 22
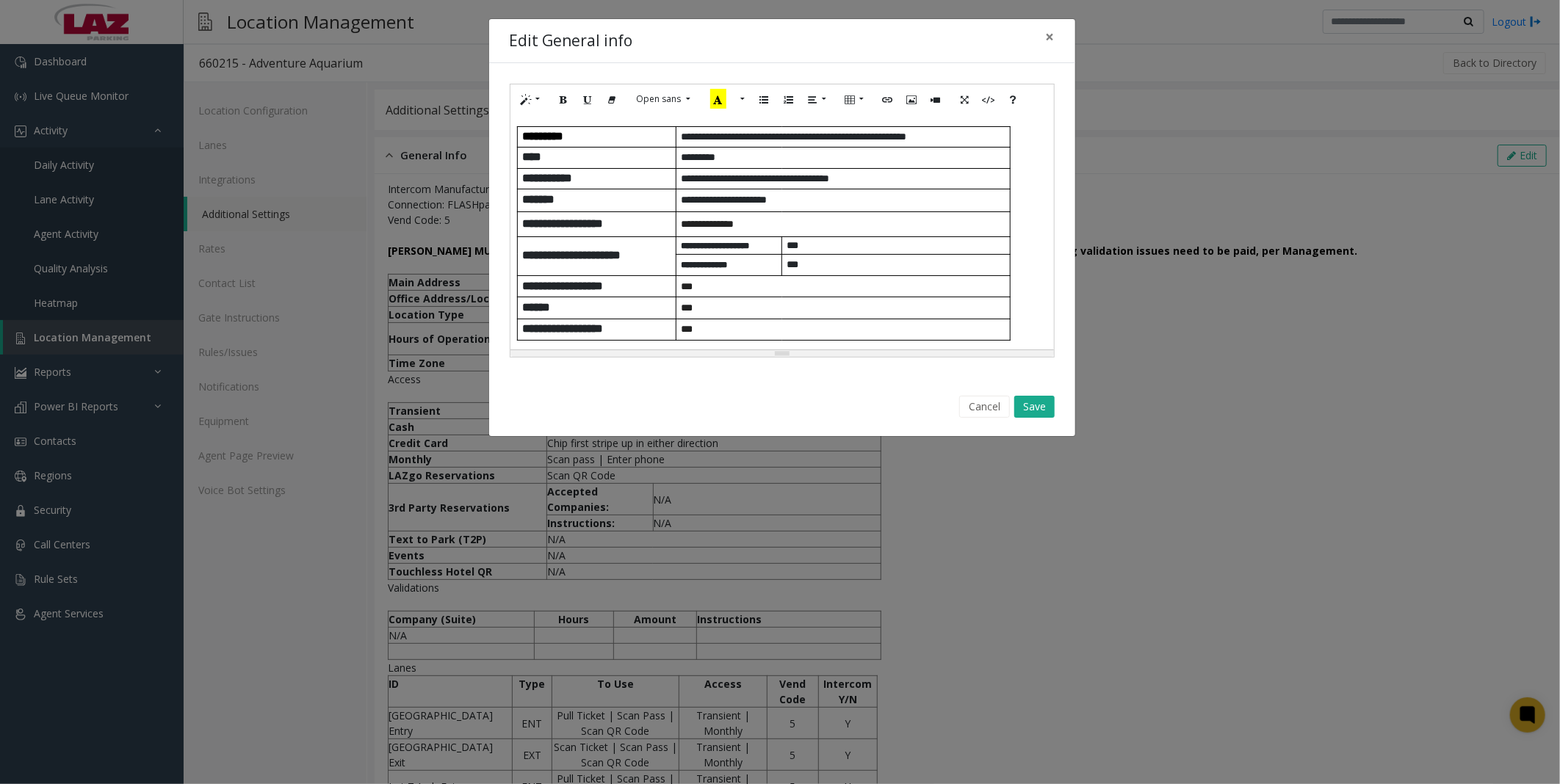
scroll to position [245, 0]
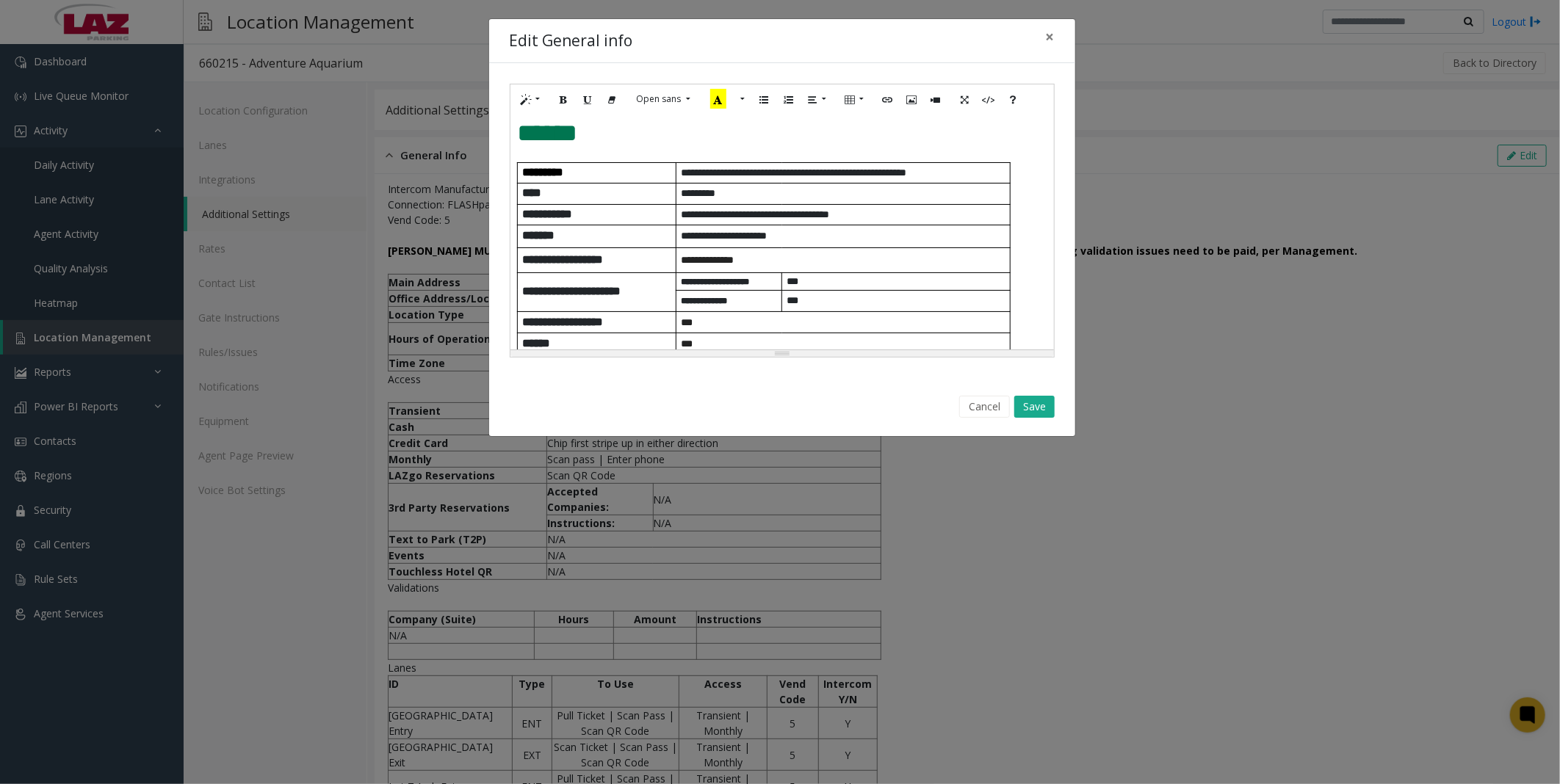
click at [880, 214] on p "**********" at bounding box center [845, 214] width 329 height 15
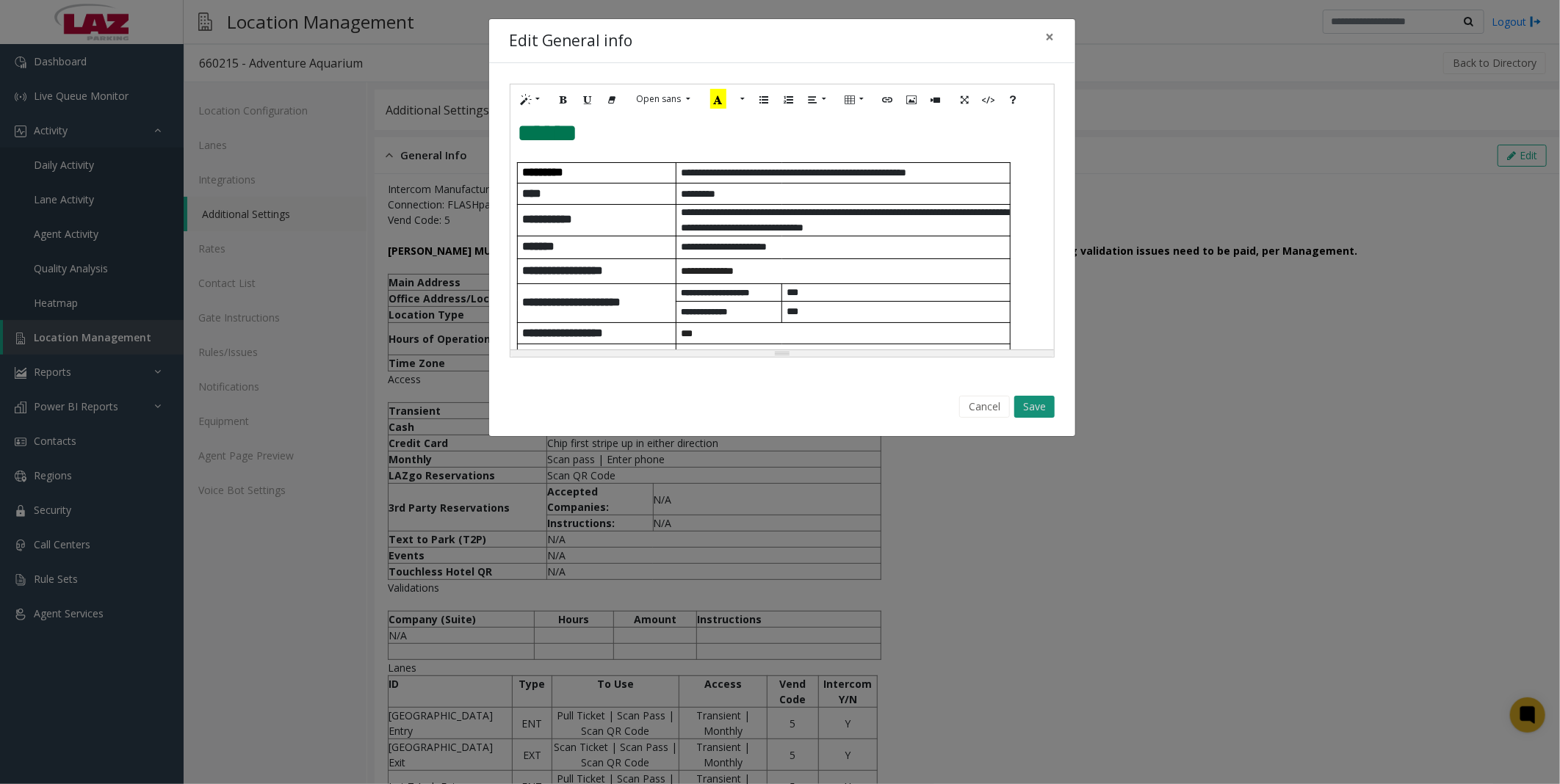
click at [1040, 408] on button "Save" at bounding box center [1035, 407] width 40 height 22
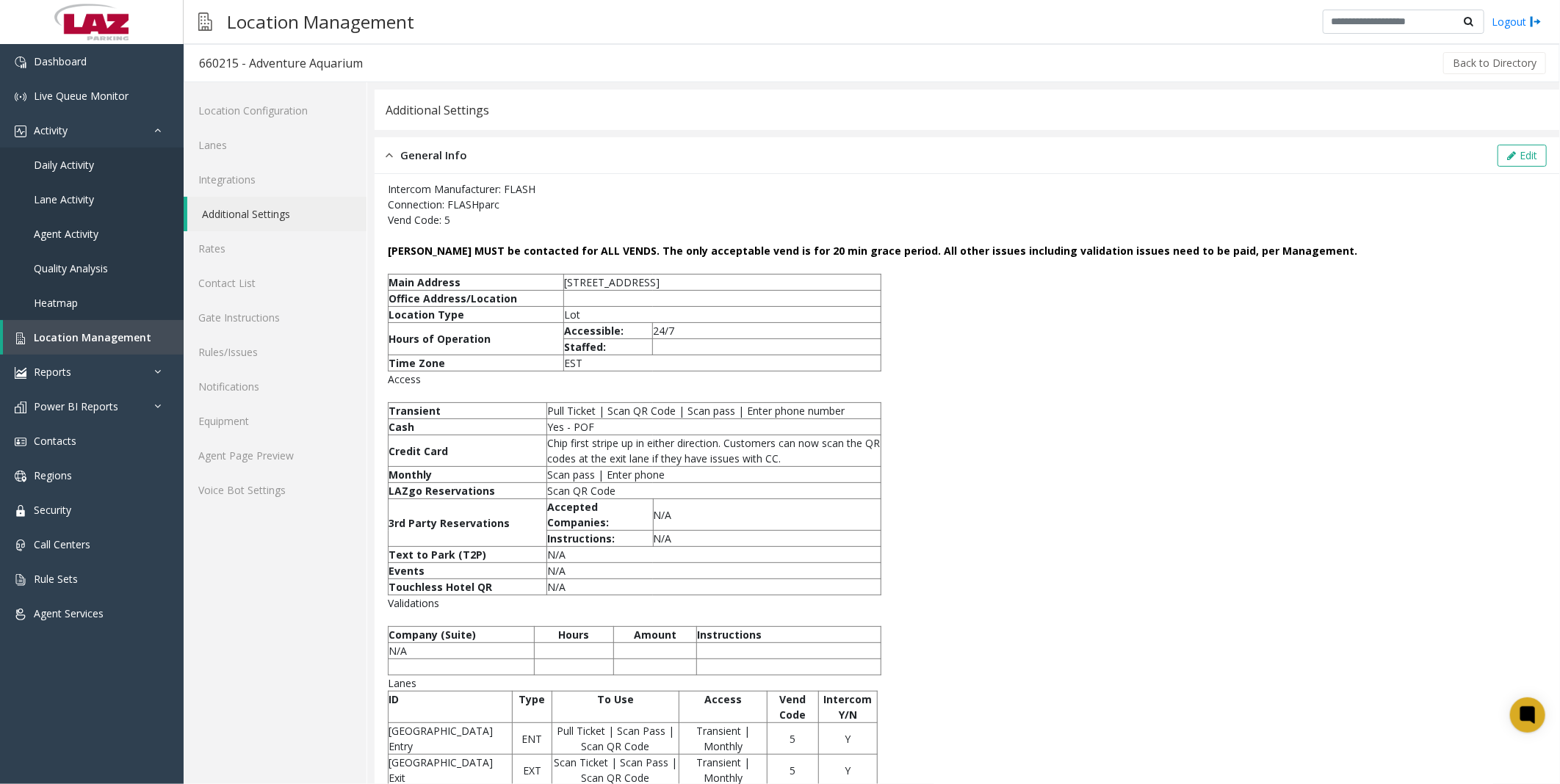
click at [803, 119] on div "Additional Settings" at bounding box center [967, 110] width 1185 height 40
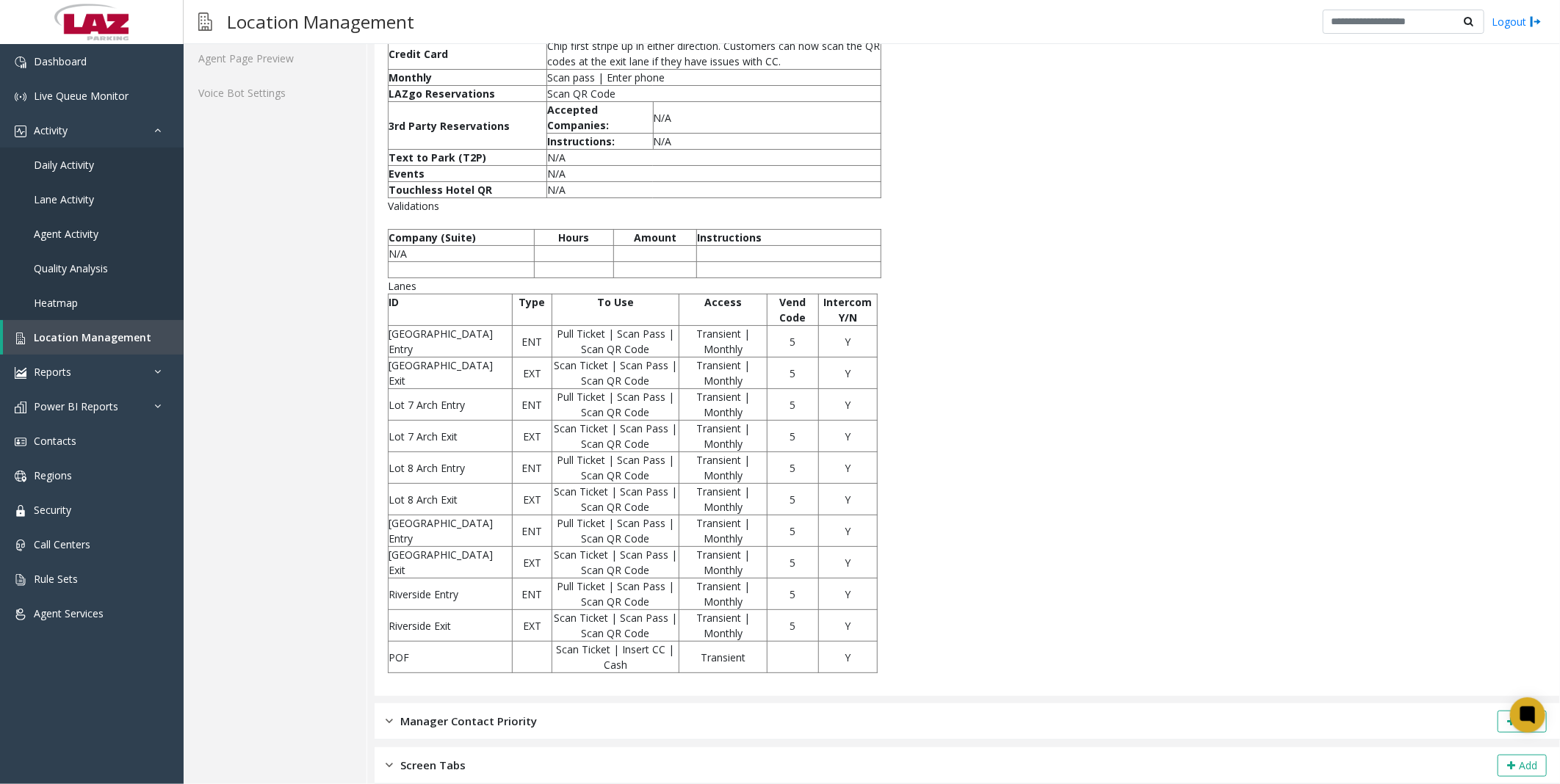
scroll to position [0, 0]
